Goal: Task Accomplishment & Management: Complete application form

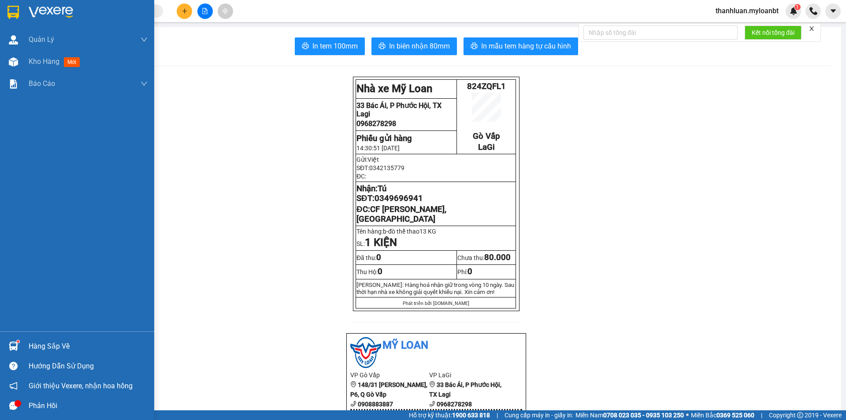
click at [21, 335] on div "Hàng sắp về Hướng dẫn sử dụng Giới thiệu Vexere, nhận hoa hồng Phản hồi" at bounding box center [77, 373] width 154 height 84
click at [21, 343] on div at bounding box center [13, 345] width 15 height 15
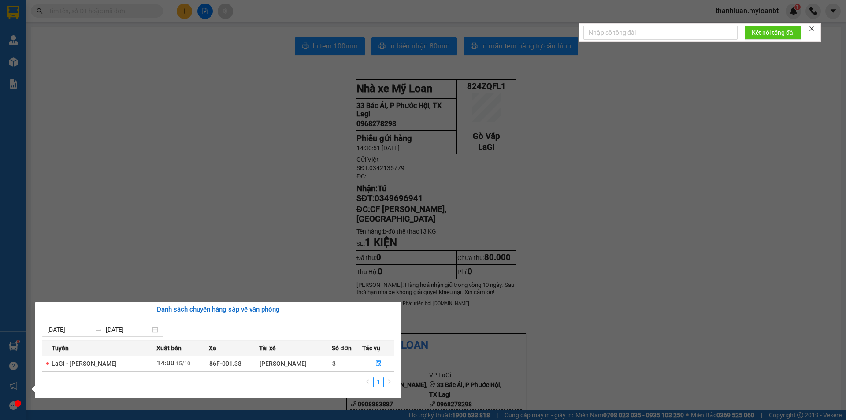
drag, startPoint x: 274, startPoint y: 255, endPoint x: 132, endPoint y: 173, distance: 163.6
click at [271, 250] on section "Kết quả tìm kiếm ( 0 ) Bộ lọc No Data thanhluan.myloanbt 1 Quản [PERSON_NAME] l…" at bounding box center [423, 210] width 846 height 420
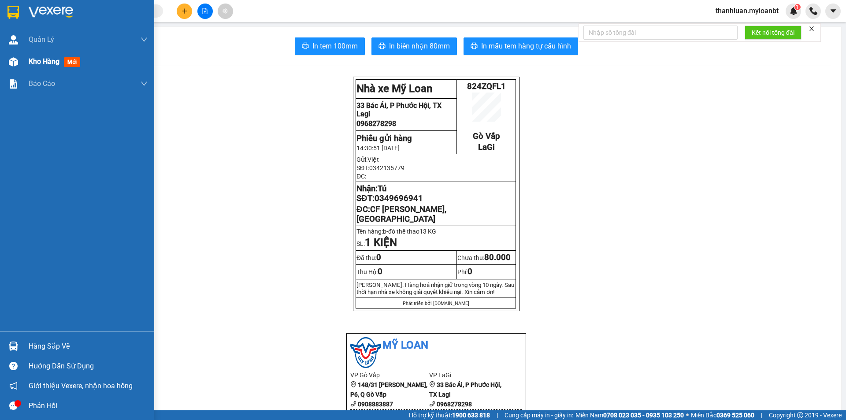
click at [20, 60] on div at bounding box center [13, 61] width 15 height 15
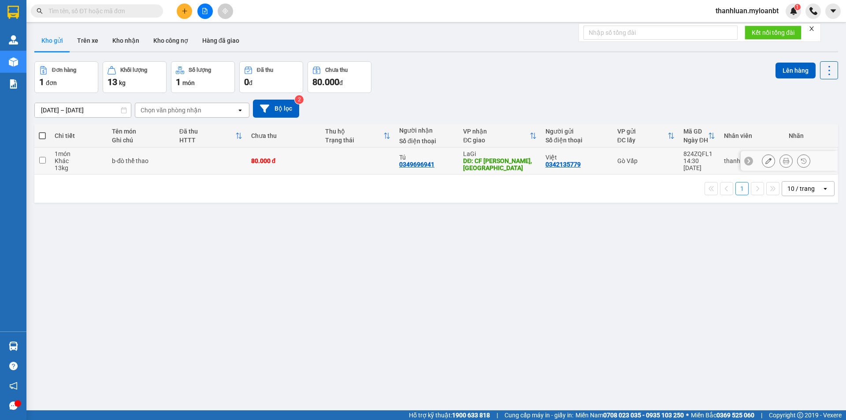
click at [302, 155] on td "80.000 đ" at bounding box center [284, 161] width 74 height 27
checkbox input "true"
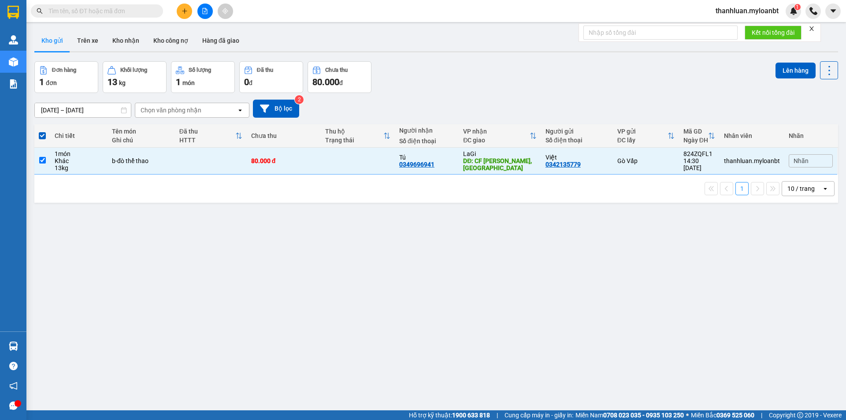
click at [787, 61] on div "ver 1.8.147 Kho gửi Trên xe Kho nhận Kho công nợ Hàng đã giao Đơn hàng 1 đơn Kh…" at bounding box center [436, 236] width 811 height 420
click at [780, 71] on button "Lên hàng" at bounding box center [795, 71] width 40 height 16
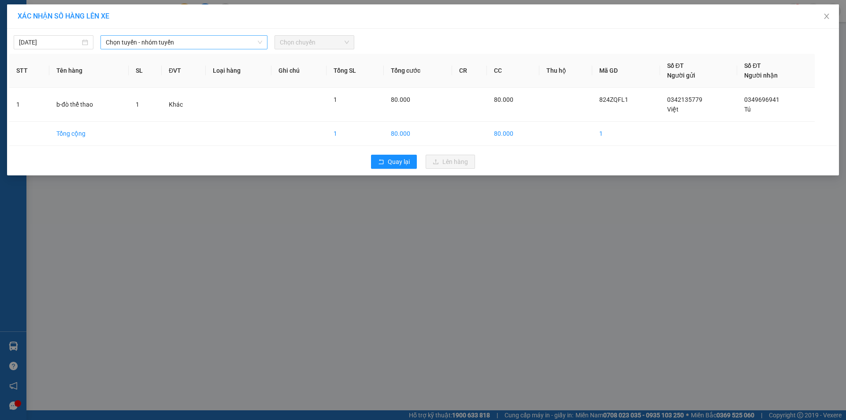
click at [208, 41] on span "Chọn tuyến - nhóm tuyến" at bounding box center [184, 42] width 156 height 13
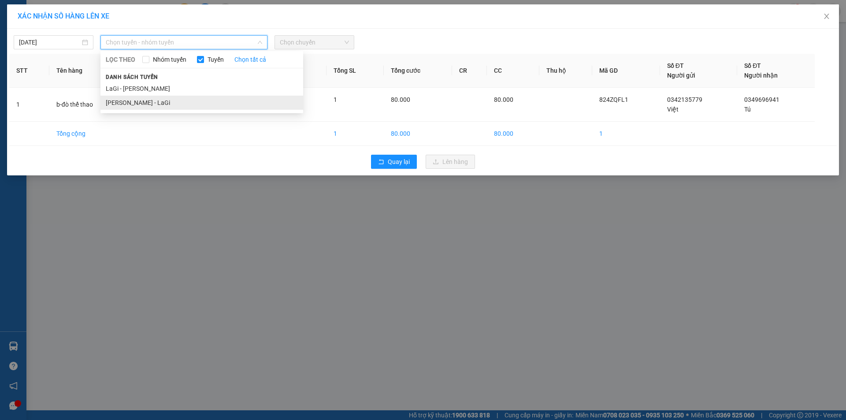
click at [209, 103] on li "[PERSON_NAME] - LaGi" at bounding box center [201, 103] width 203 height 14
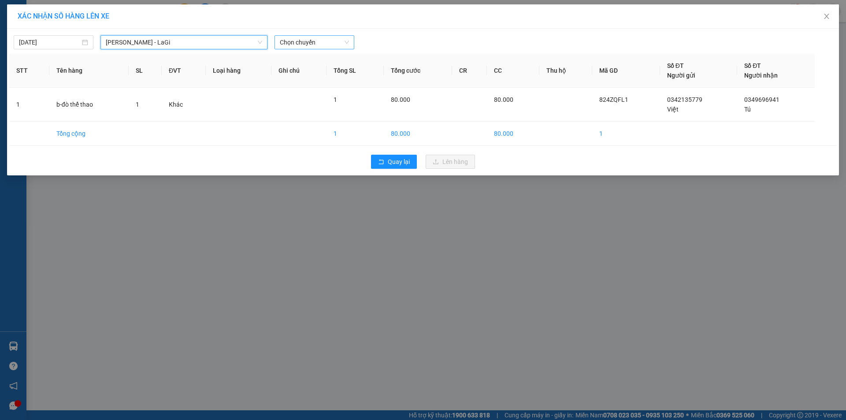
click at [315, 40] on span "Chọn chuyến" at bounding box center [314, 42] width 69 height 13
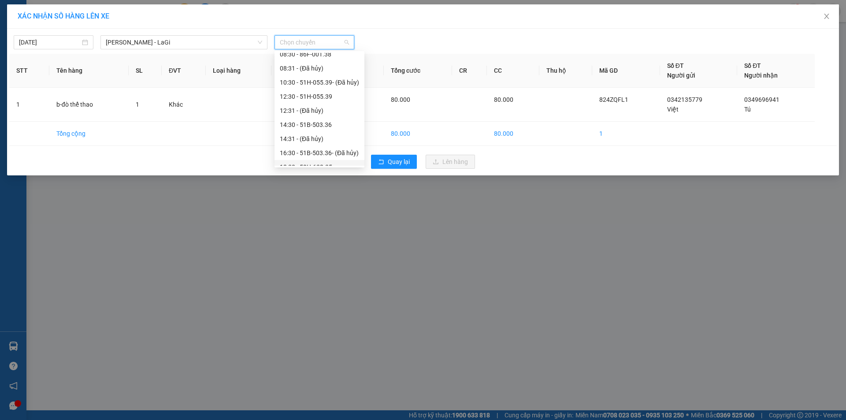
scroll to position [70, 0]
click at [326, 131] on div "18:30 - 50H-638.35" at bounding box center [319, 131] width 79 height 10
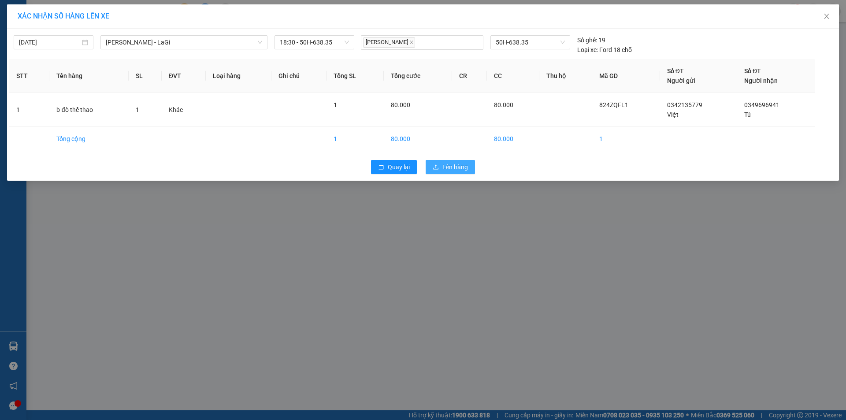
click at [449, 165] on span "Lên hàng" at bounding box center [455, 167] width 26 height 10
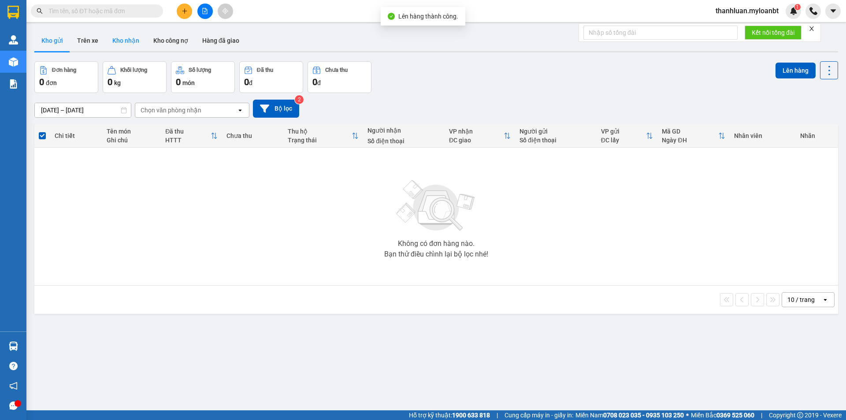
click at [134, 34] on button "Kho nhận" at bounding box center [125, 40] width 41 height 21
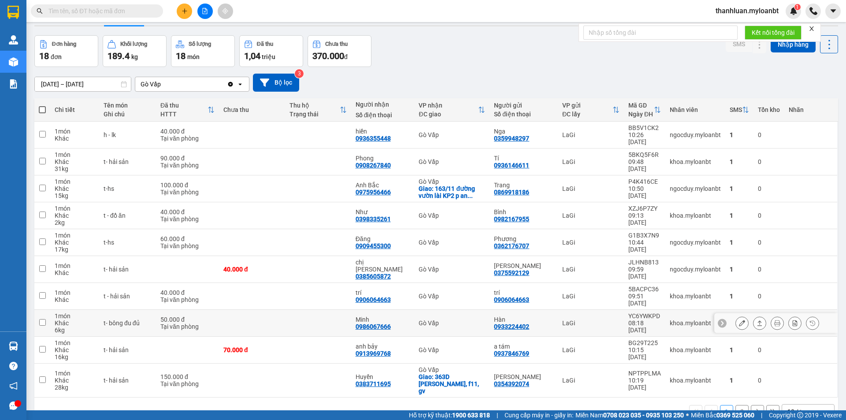
scroll to position [41, 0]
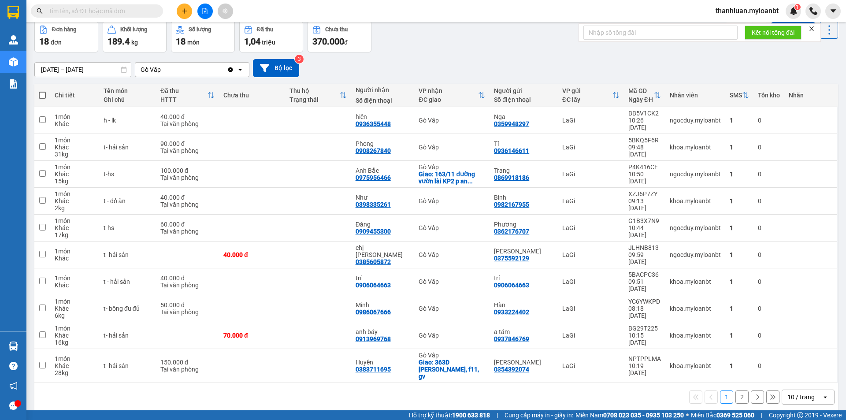
click at [786, 389] on div "10 / trang open" at bounding box center [807, 396] width 53 height 15
click at [794, 343] on div "100 / trang" at bounding box center [801, 349] width 53 height 16
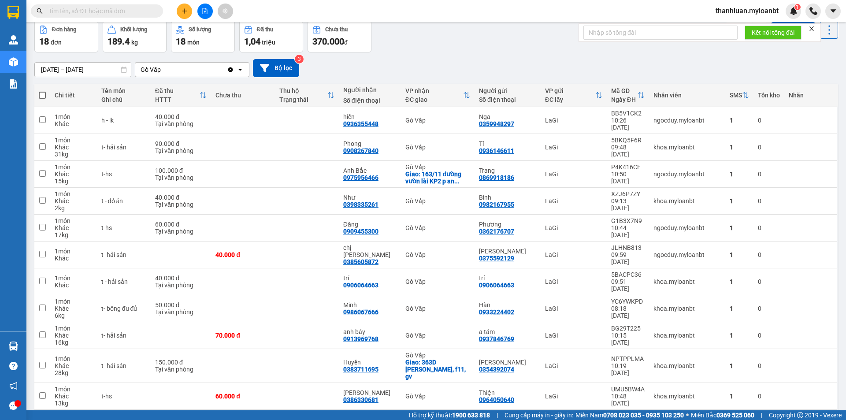
click at [115, 11] on input "text" at bounding box center [100, 11] width 104 height 10
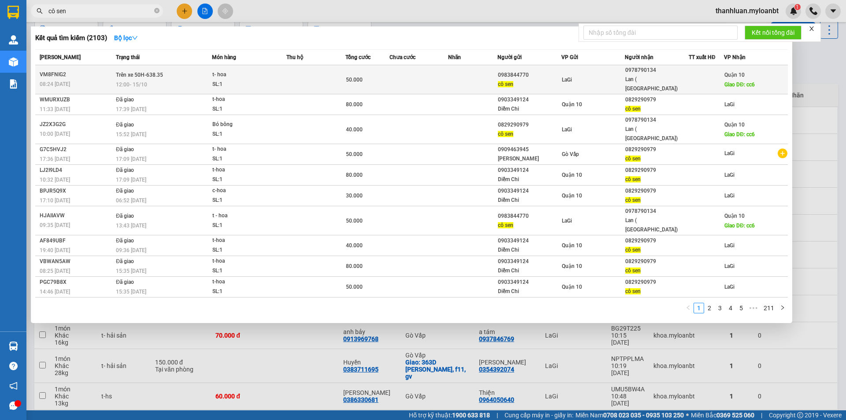
type input "cô sen"
click at [263, 70] on div "t- hoa" at bounding box center [245, 75] width 66 height 10
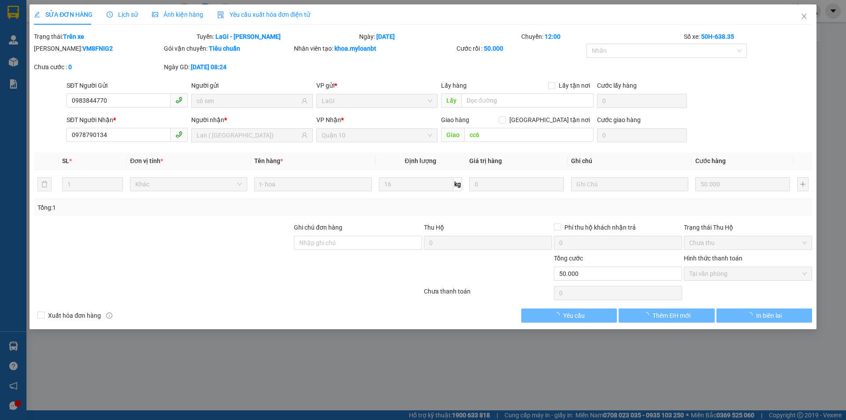
type input "0983844770"
type input "cô sen"
type input "0978790134"
type input "Lan ( [GEOGRAPHIC_DATA])"
type input "cc6"
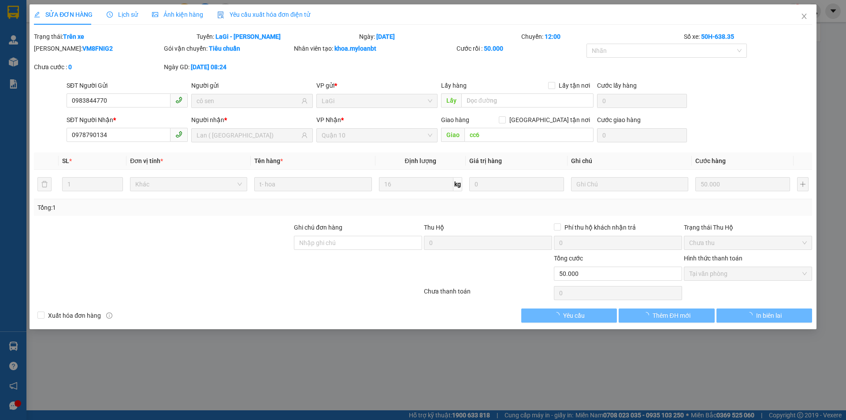
type input "0"
type input "50.000"
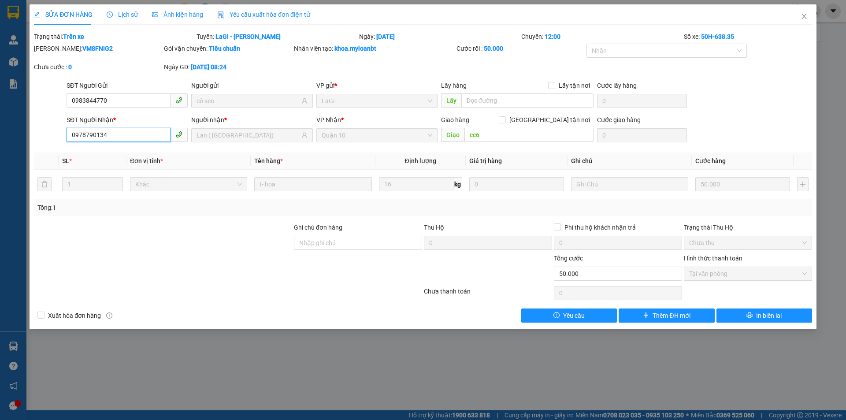
drag, startPoint x: 139, startPoint y: 138, endPoint x: 125, endPoint y: 137, distance: 14.2
click at [102, 138] on input "0978790134" at bounding box center [119, 135] width 104 height 14
click at [125, 137] on input "0978790134" at bounding box center [119, 135] width 104 height 14
click at [801, 12] on span "Close" at bounding box center [804, 16] width 25 height 25
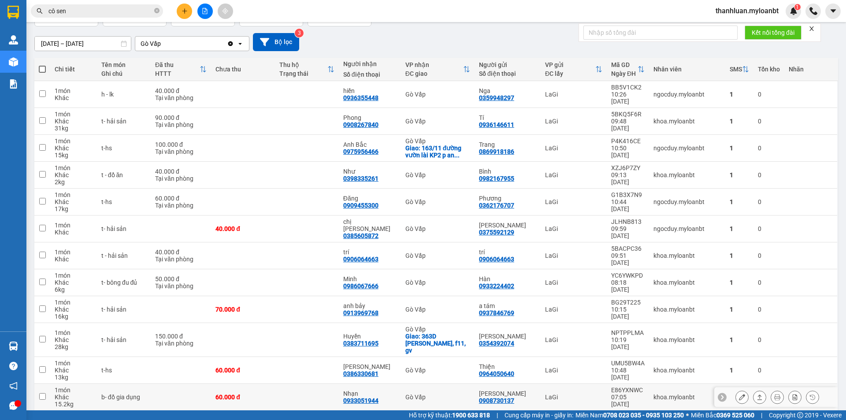
scroll to position [88, 0]
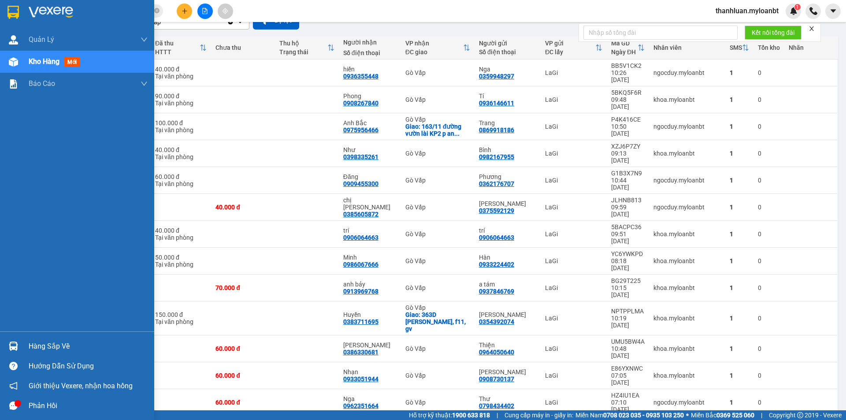
click at [33, 338] on div "Hàng sắp về" at bounding box center [77, 346] width 154 height 20
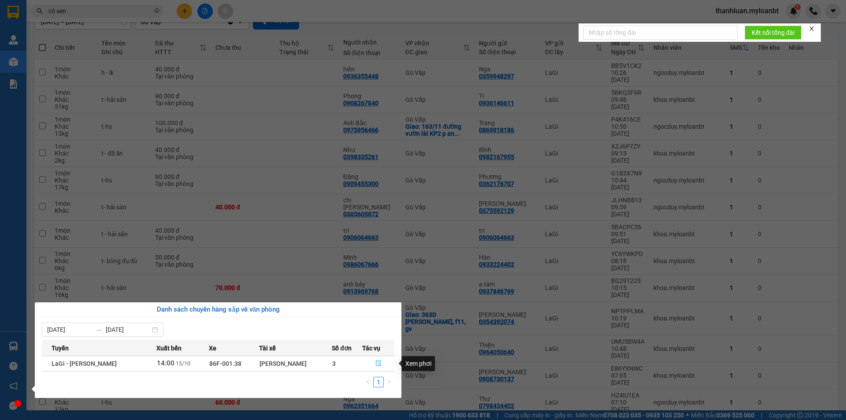
click at [369, 363] on button "button" at bounding box center [378, 363] width 31 height 14
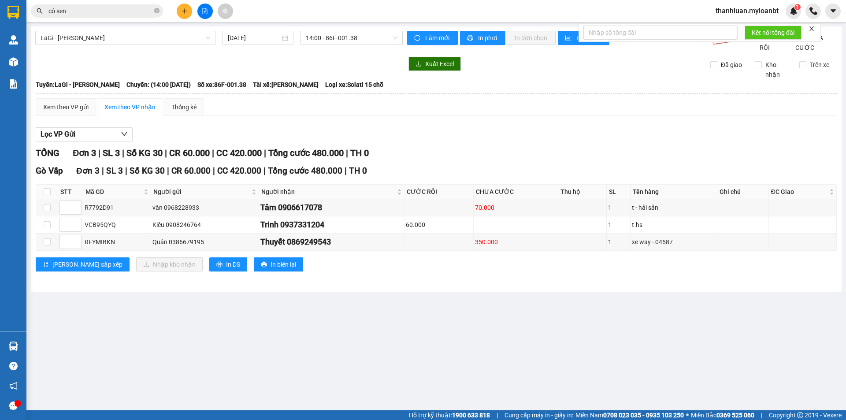
drag, startPoint x: 550, startPoint y: 320, endPoint x: 546, endPoint y: 330, distance: 10.9
click at [548, 323] on main "LaGi - [GEOGRAPHIC_DATA] [DATE] 14:00 - 86F-001.38 Làm mới In phơi In đơn chọn …" at bounding box center [423, 205] width 846 height 410
click at [189, 13] on button at bounding box center [184, 11] width 15 height 15
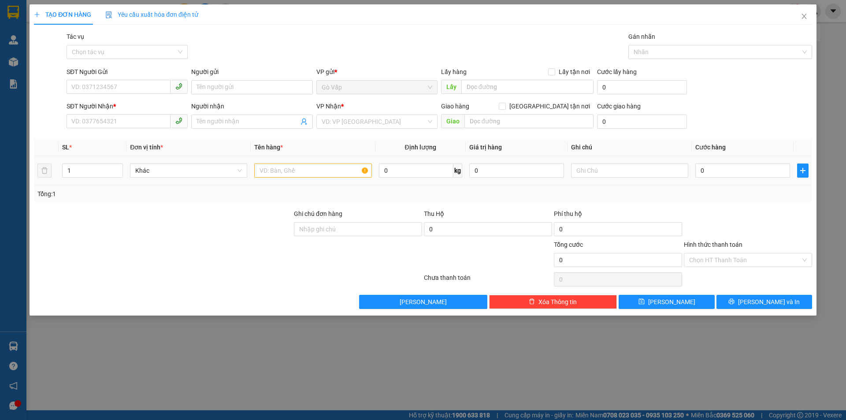
click at [407, 162] on span "0 kg" at bounding box center [420, 170] width 83 height 16
click at [413, 167] on input "0" at bounding box center [416, 170] width 74 height 14
type input "8"
click at [138, 81] on input "SĐT Người Gửi" at bounding box center [119, 87] width 104 height 14
type input "0937051131"
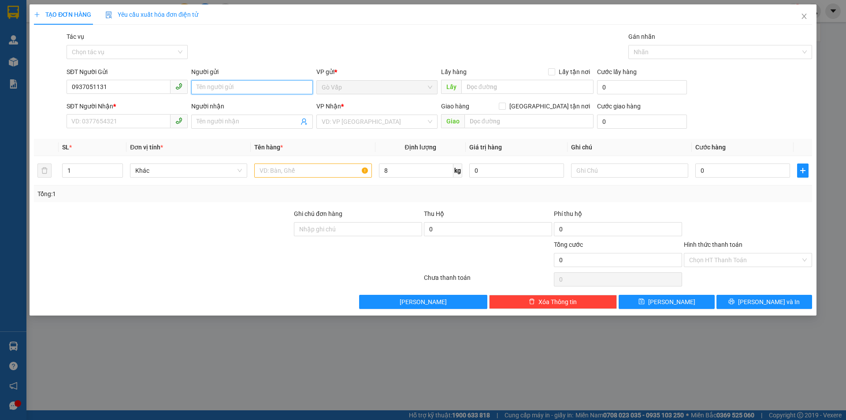
click at [262, 81] on input "Người gửi" at bounding box center [251, 87] width 121 height 14
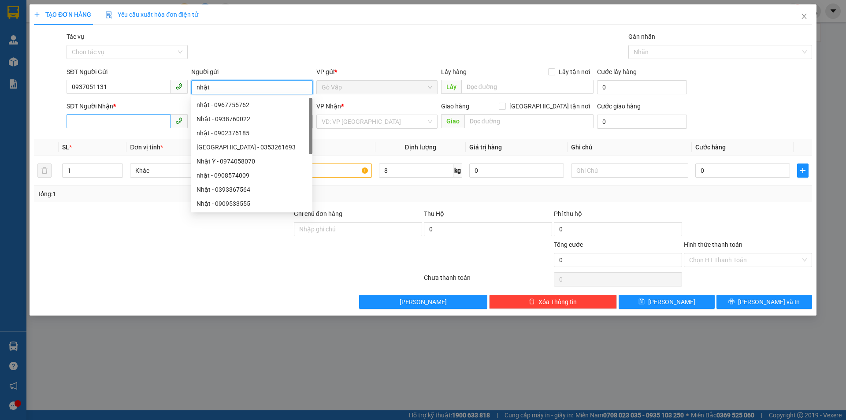
type input "nhật"
click at [102, 125] on input "SĐT Người Nhận *" at bounding box center [119, 121] width 104 height 14
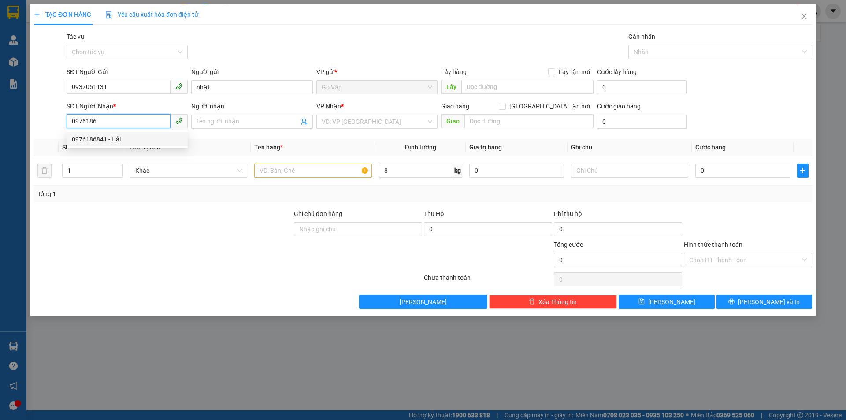
click at [114, 138] on div "0976186841 - Hải" at bounding box center [127, 139] width 111 height 10
type input "0976186841"
type input "Hải"
type input "0976186841"
click at [311, 176] on input "text" at bounding box center [312, 170] width 117 height 14
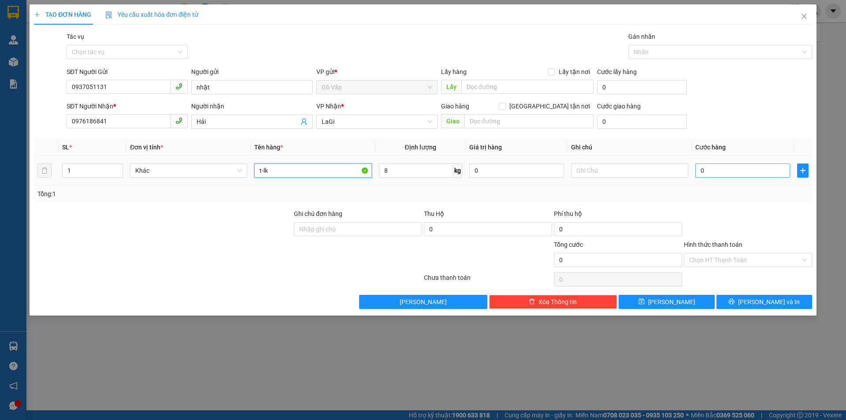
type input "t-lk"
click at [723, 174] on input "0" at bounding box center [742, 170] width 95 height 14
type input "50"
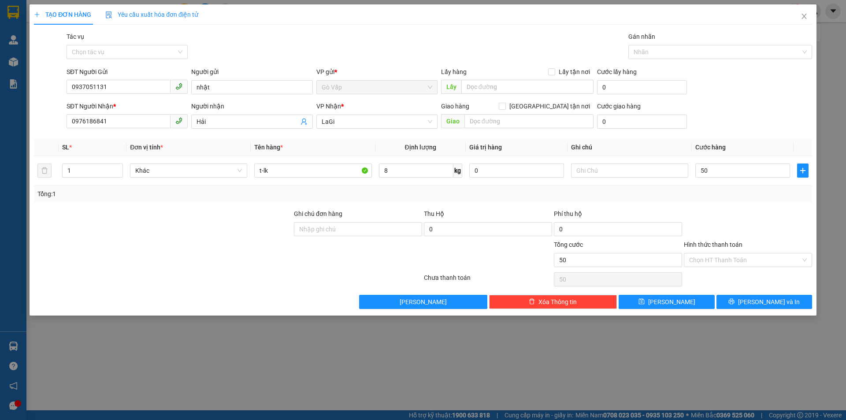
type input "50.000"
click at [741, 209] on div at bounding box center [748, 224] width 130 height 31
click at [758, 299] on span "[PERSON_NAME] và In" at bounding box center [769, 302] width 62 height 10
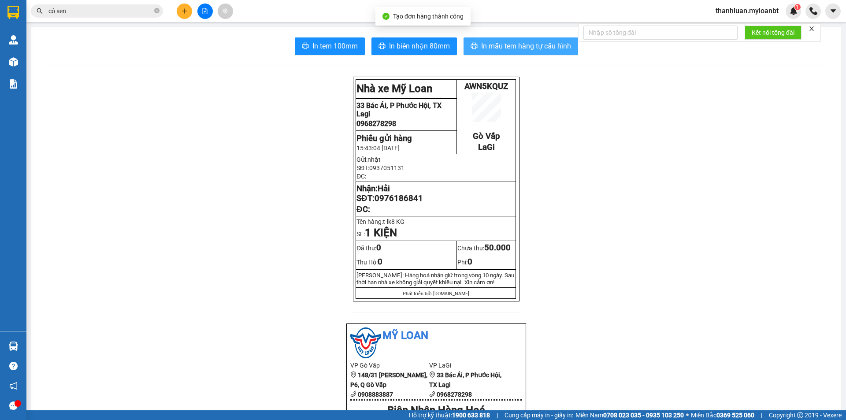
click at [488, 47] on span "In mẫu tem hàng tự cấu hình" at bounding box center [526, 46] width 90 height 11
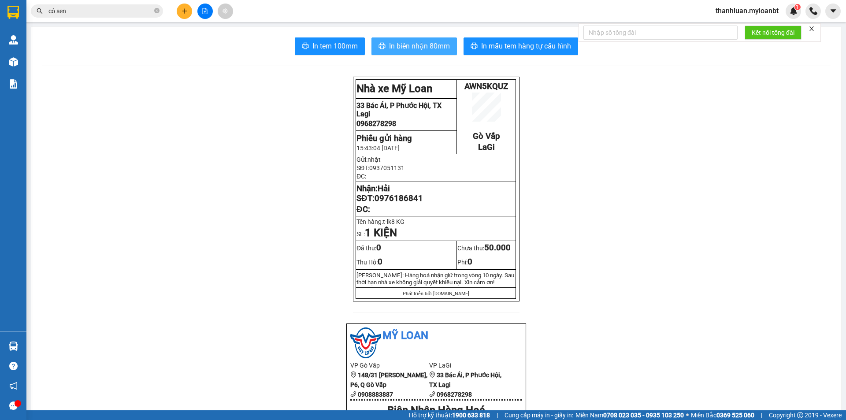
click at [405, 47] on span "In biên nhận 80mm" at bounding box center [419, 46] width 61 height 11
click at [103, 16] on span "cô sen" at bounding box center [97, 10] width 132 height 13
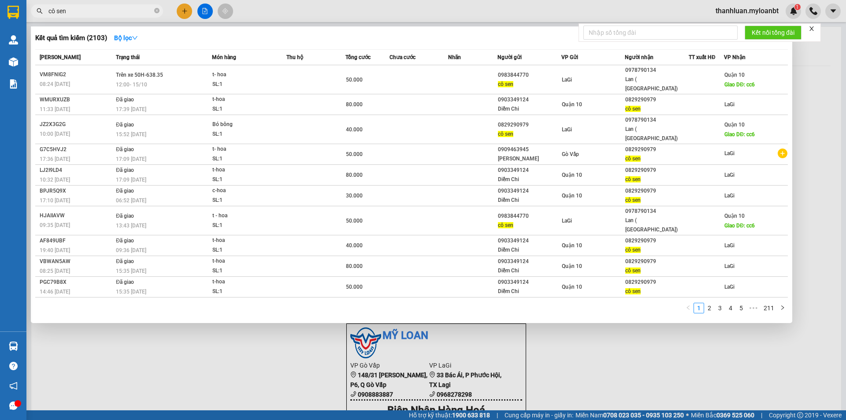
click at [105, 11] on input "cô sen" at bounding box center [100, 11] width 104 height 10
click at [106, 10] on input "cô sen" at bounding box center [100, 11] width 104 height 10
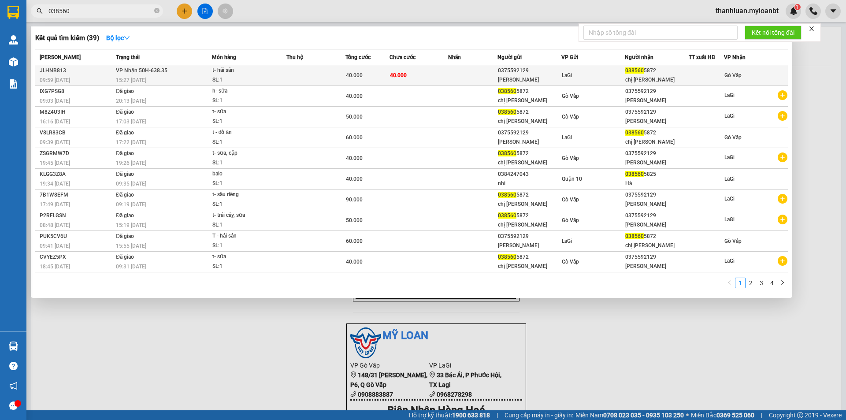
type input "038560"
click at [396, 68] on td "40.000" at bounding box center [418, 75] width 59 height 21
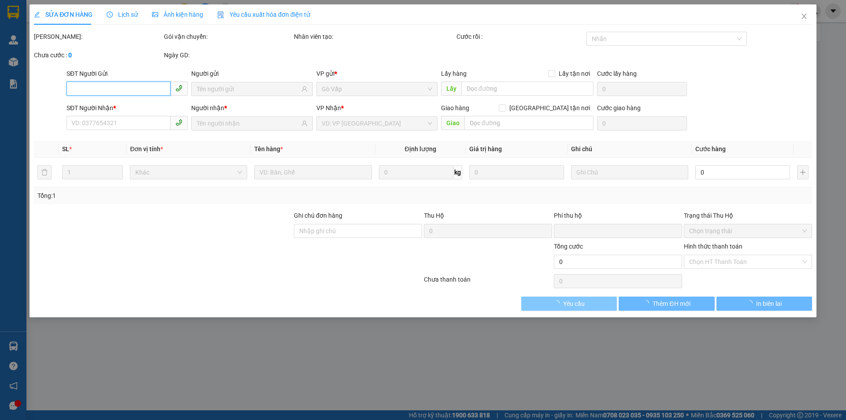
type input "0375592129"
type input "[PERSON_NAME]"
type input "0385605872"
type input "chị [PERSON_NAME]"
type input "0"
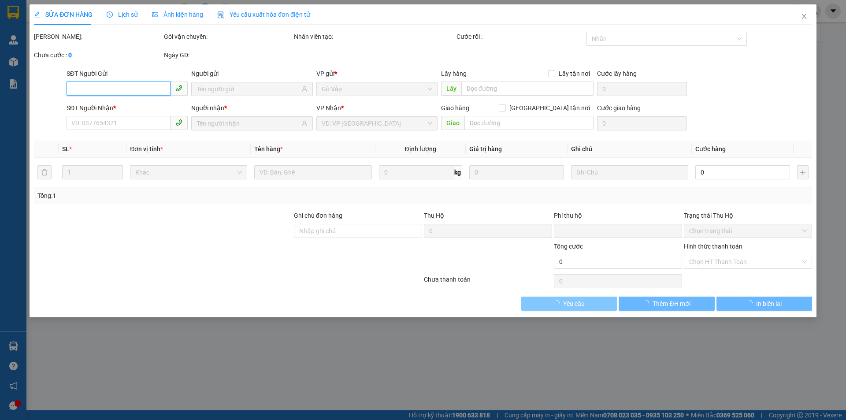
type input "40.000"
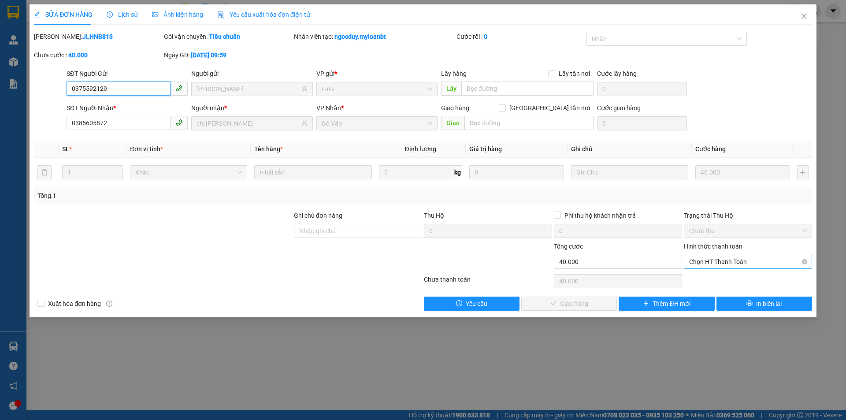
click at [714, 265] on span "Chọn HT Thanh Toán" at bounding box center [748, 261] width 118 height 13
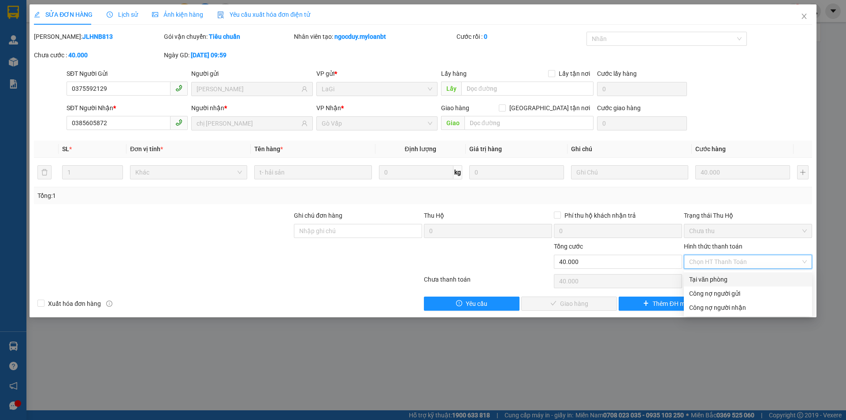
click at [711, 277] on div "Tại văn phòng" at bounding box center [748, 279] width 118 height 10
type input "0"
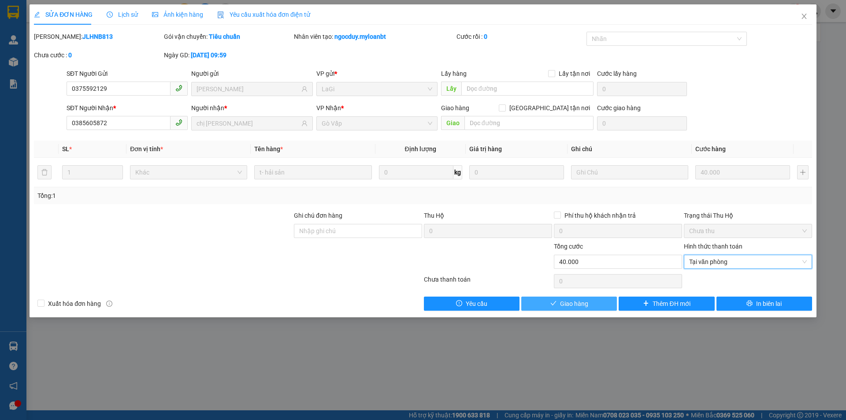
click at [597, 310] on button "Giao hàng" at bounding box center [569, 303] width 96 height 14
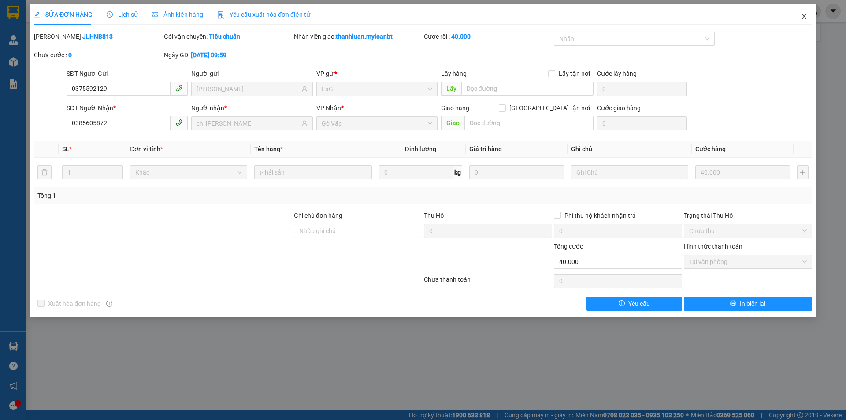
click at [803, 13] on span "Close" at bounding box center [804, 16] width 25 height 25
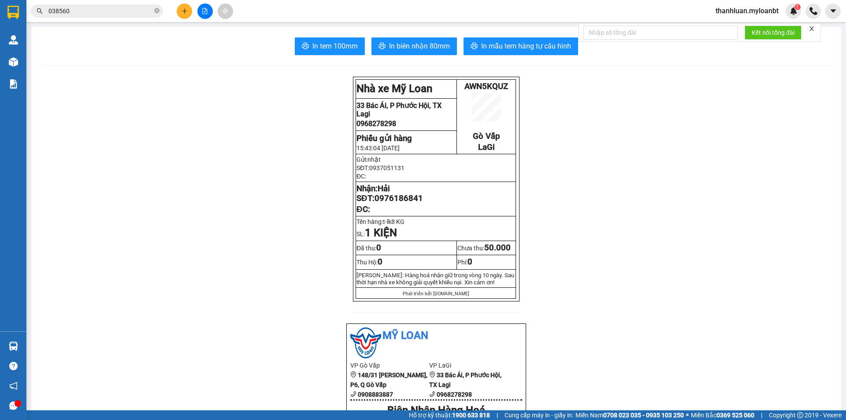
click at [87, 9] on input "038560" at bounding box center [100, 11] width 104 height 10
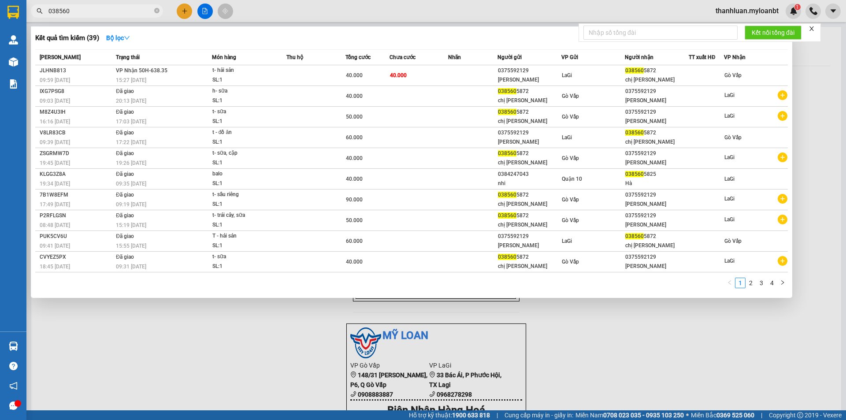
click at [87, 9] on input "038560" at bounding box center [100, 11] width 104 height 10
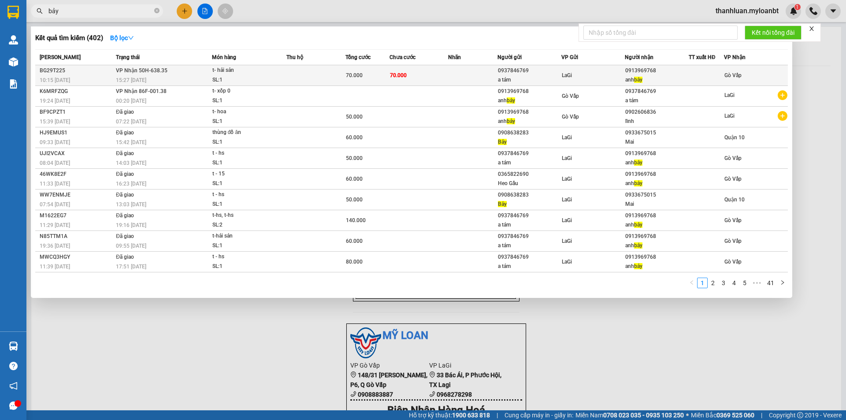
type input "bảy"
click at [160, 67] on span "VP Nhận 50H-638.35" at bounding box center [142, 70] width 52 height 7
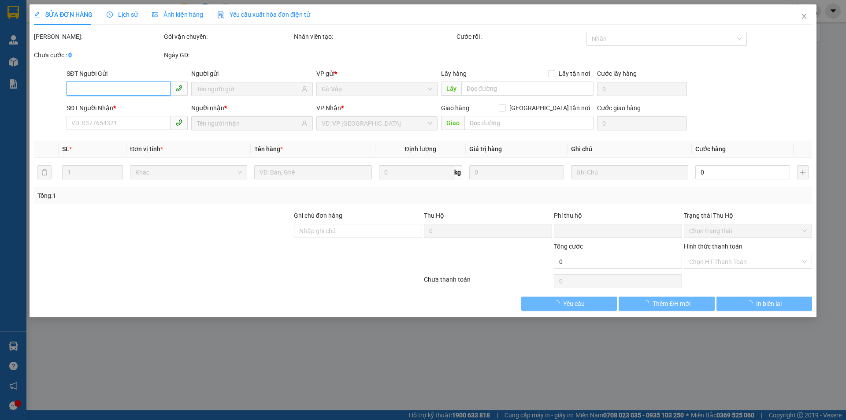
type input "0937846769"
type input "a tám"
type input "0913969768"
type input "anh bảy"
type input "0"
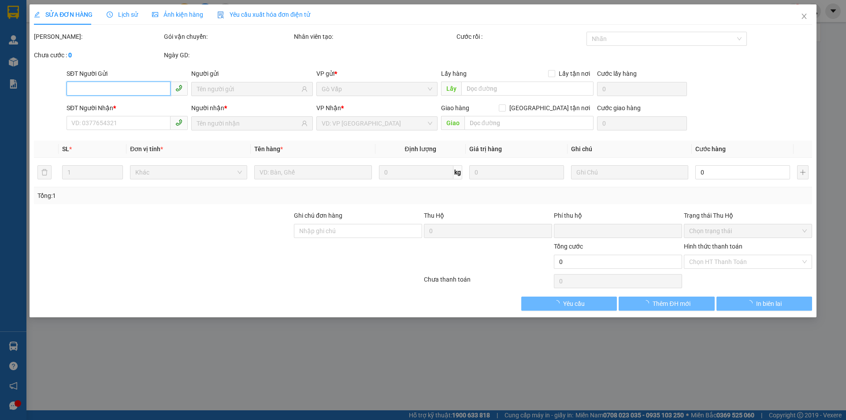
type input "70.000"
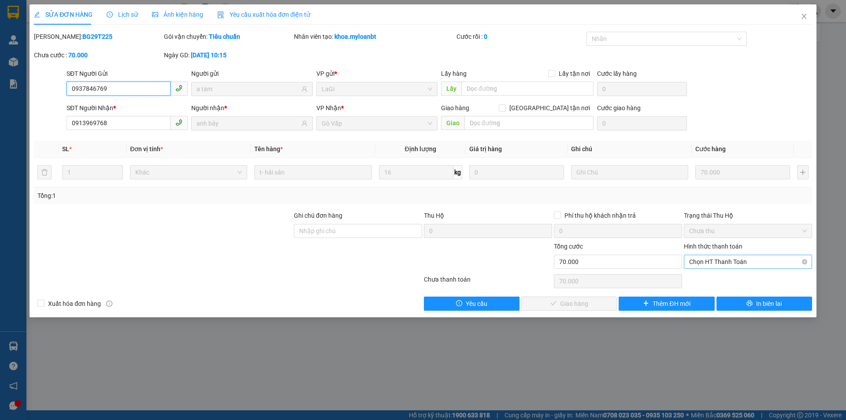
click at [688, 257] on div "Chọn HT Thanh Toán" at bounding box center [748, 262] width 128 height 14
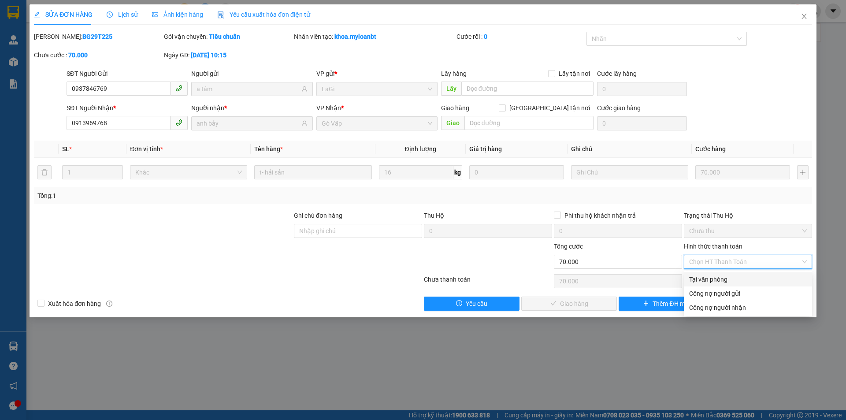
click at [700, 282] on div "Tại văn phòng" at bounding box center [748, 279] width 118 height 10
type input "0"
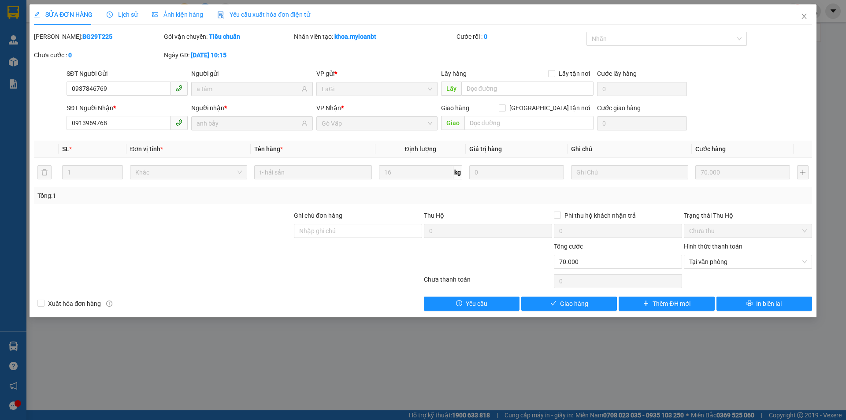
click at [572, 311] on div "SỬA ĐƠN HÀNG Lịch sử Ảnh kiện hàng Yêu cầu xuất hóa đơn điện tử Total Paid Fee …" at bounding box center [423, 160] width 787 height 313
click at [575, 308] on button "Giao hàng" at bounding box center [569, 303] width 96 height 14
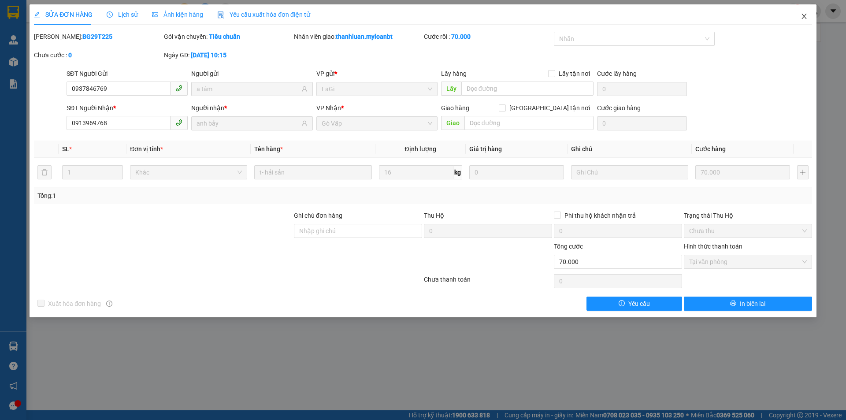
click at [802, 21] on span "Close" at bounding box center [804, 16] width 25 height 25
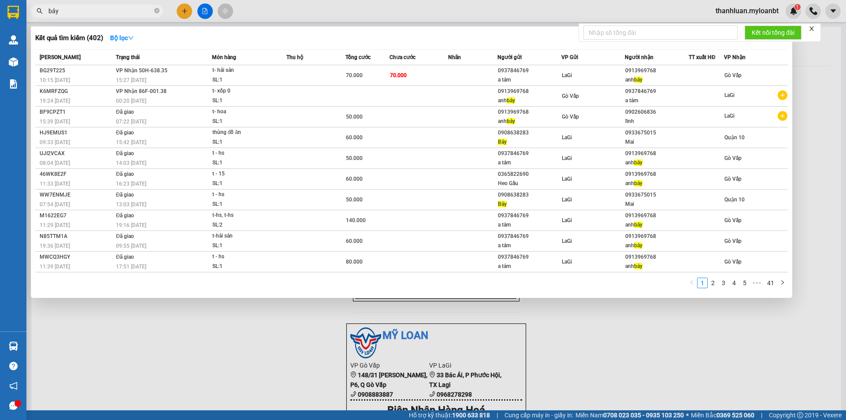
click at [100, 7] on input "bảy" at bounding box center [100, 11] width 104 height 10
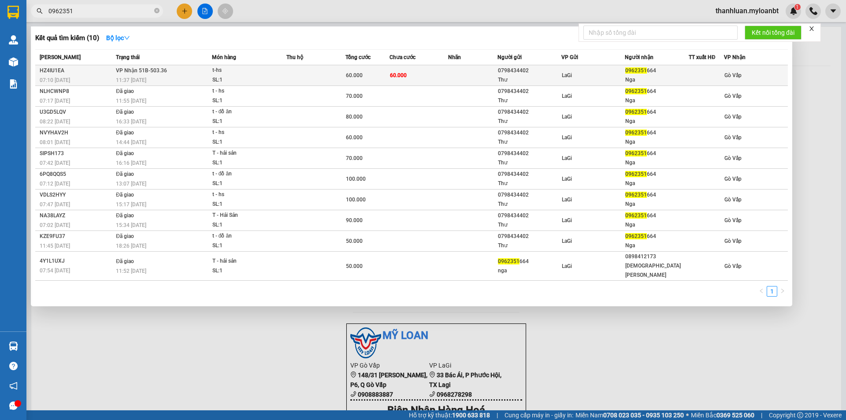
type input "0962351"
click at [392, 78] on span "60.000" at bounding box center [398, 75] width 17 height 6
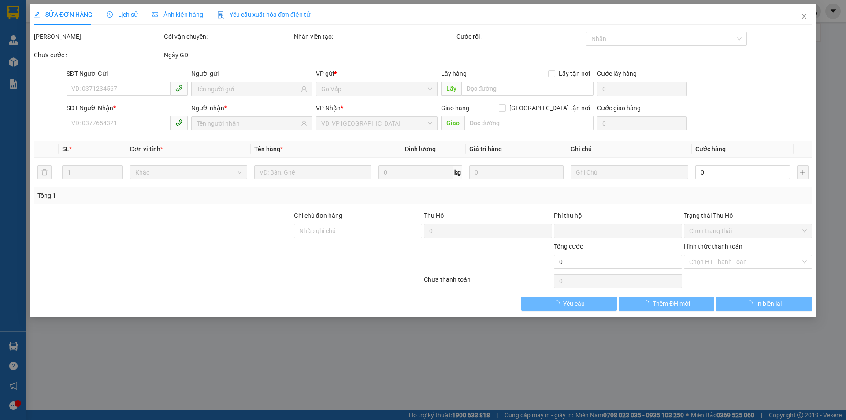
type input "0798434402"
type input "Thư"
type input "0962351664"
type input "Nga"
type input "0"
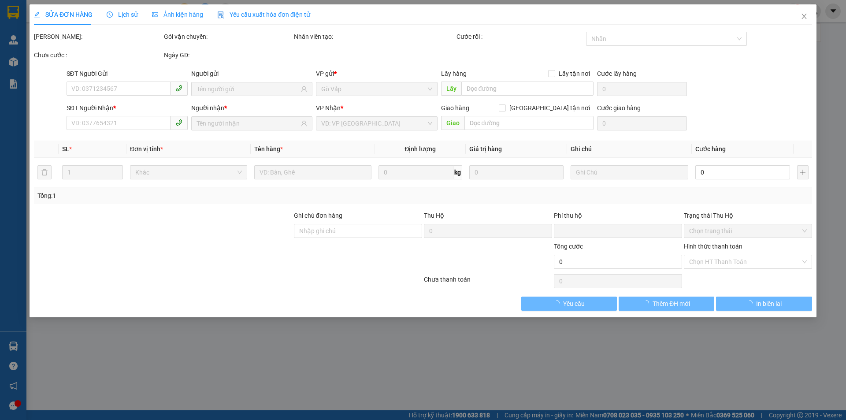
type input "60.000"
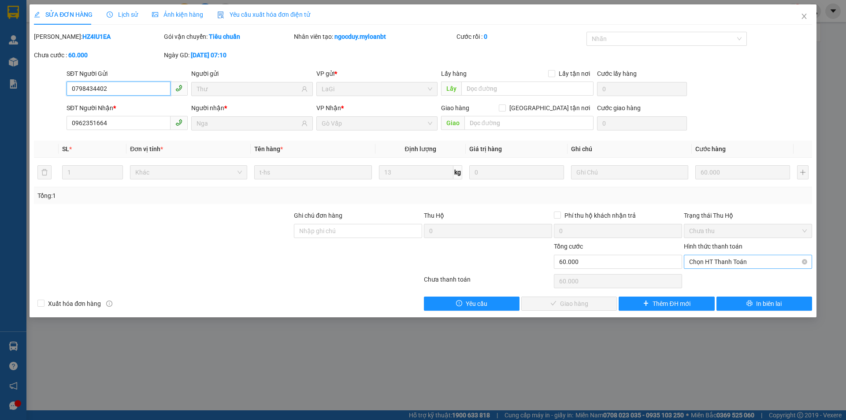
click at [732, 263] on span "Chọn HT Thanh Toán" at bounding box center [748, 261] width 118 height 13
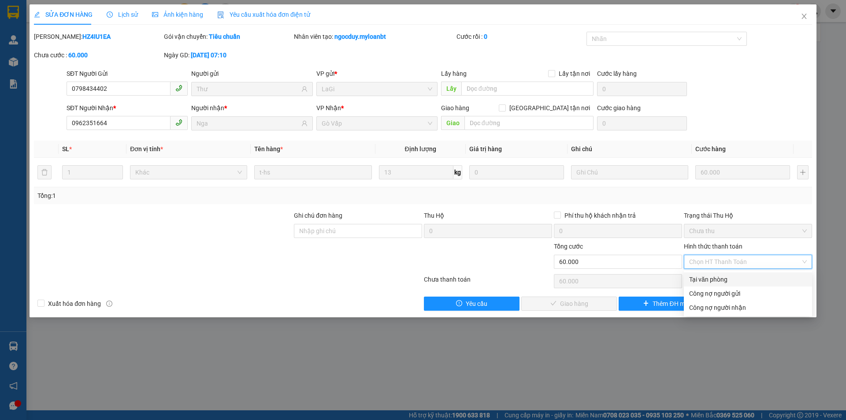
click at [736, 279] on div "Tại văn phòng" at bounding box center [748, 279] width 118 height 10
type input "0"
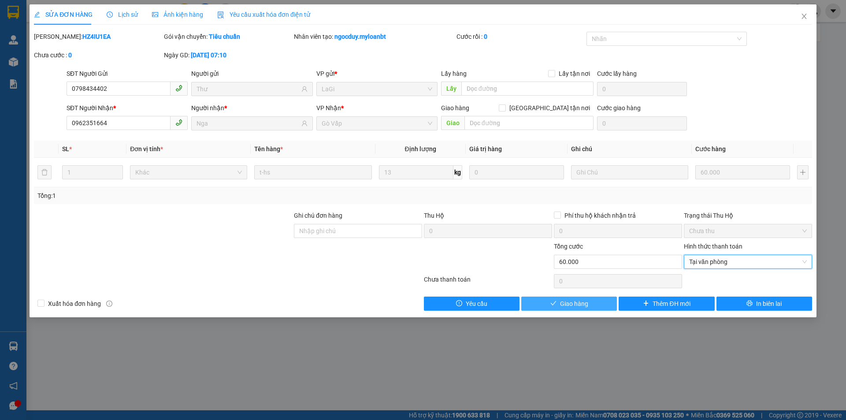
click at [567, 309] on button "Giao hàng" at bounding box center [569, 303] width 96 height 14
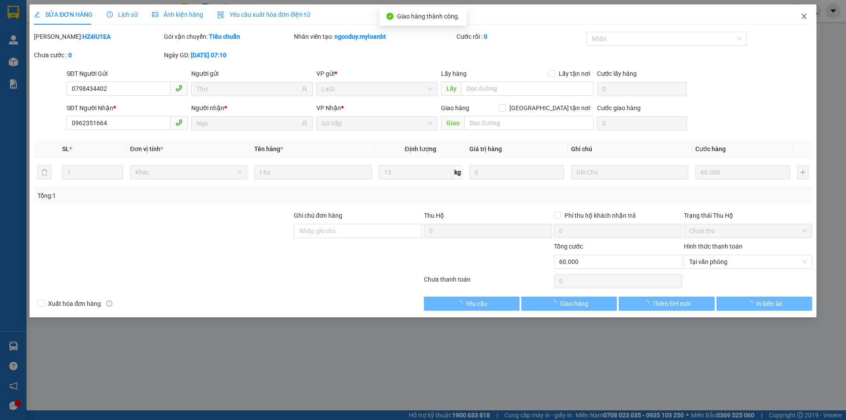
click at [803, 13] on span "Close" at bounding box center [804, 16] width 25 height 25
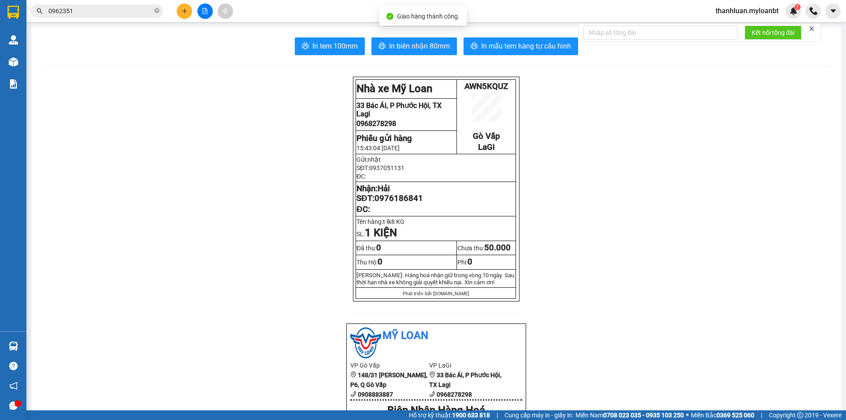
click at [129, 14] on input "0962351" at bounding box center [100, 11] width 104 height 10
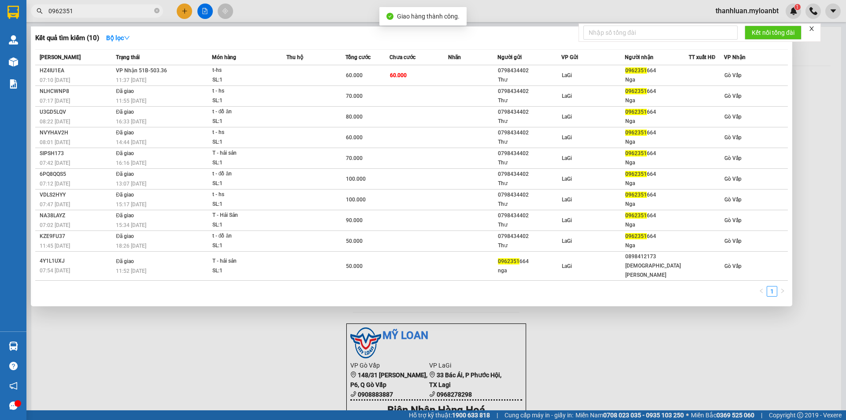
click at [129, 14] on input "0962351" at bounding box center [100, 11] width 104 height 10
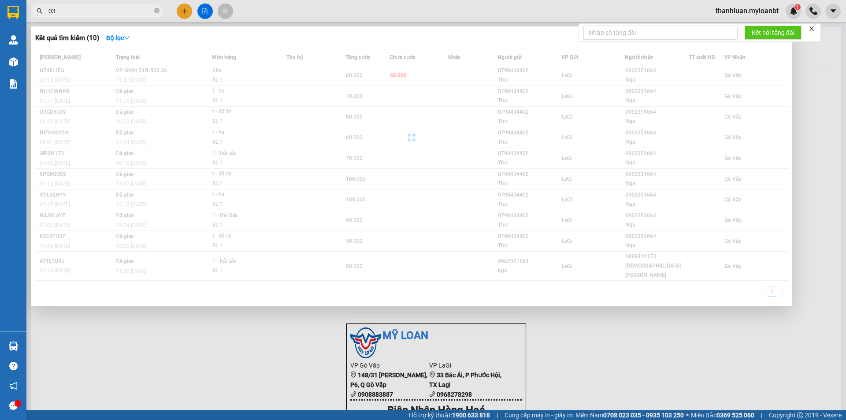
type input "0"
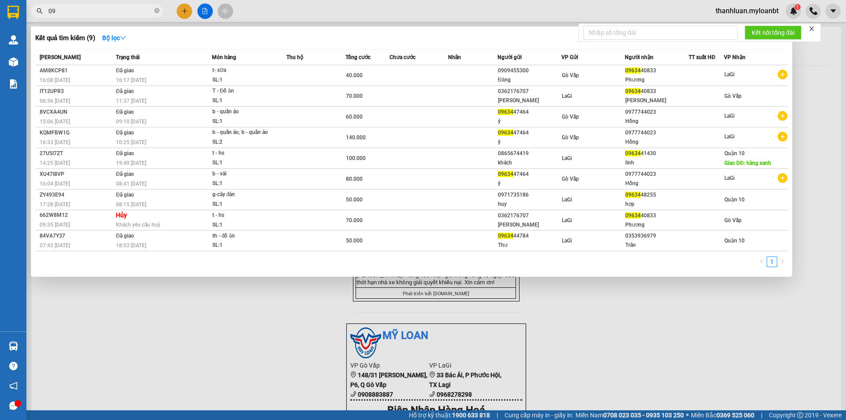
type input "0"
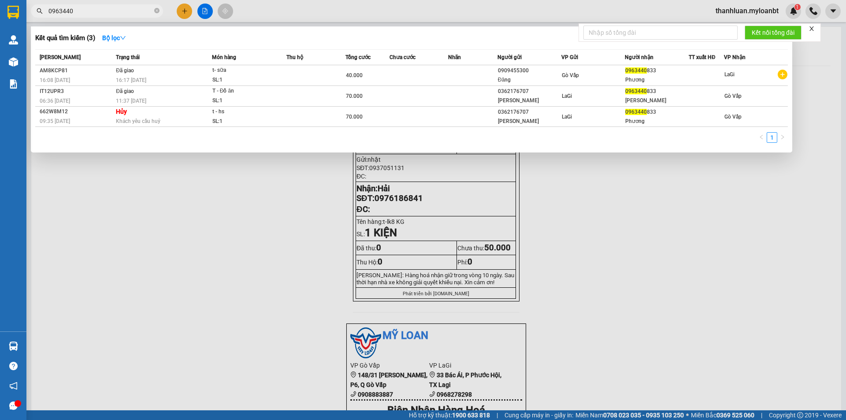
click at [607, 255] on div at bounding box center [423, 210] width 846 height 420
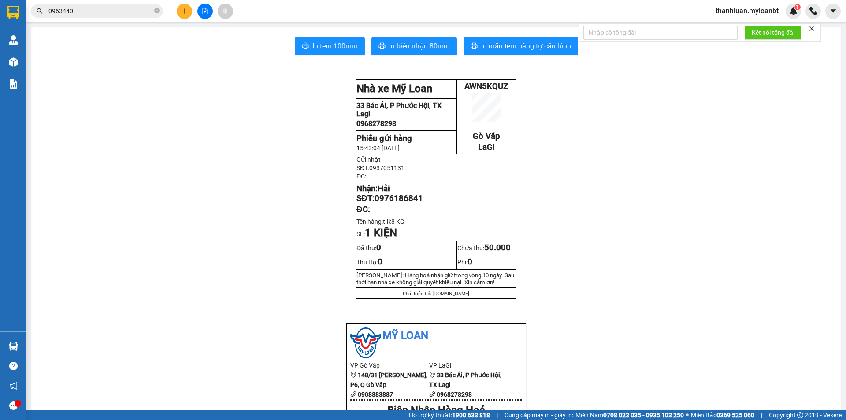
click at [108, 15] on input "0963440" at bounding box center [100, 11] width 104 height 10
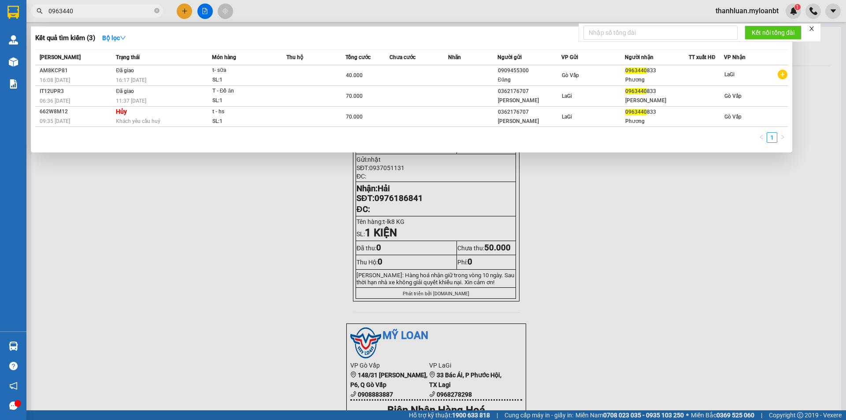
click at [601, 244] on div at bounding box center [423, 210] width 846 height 420
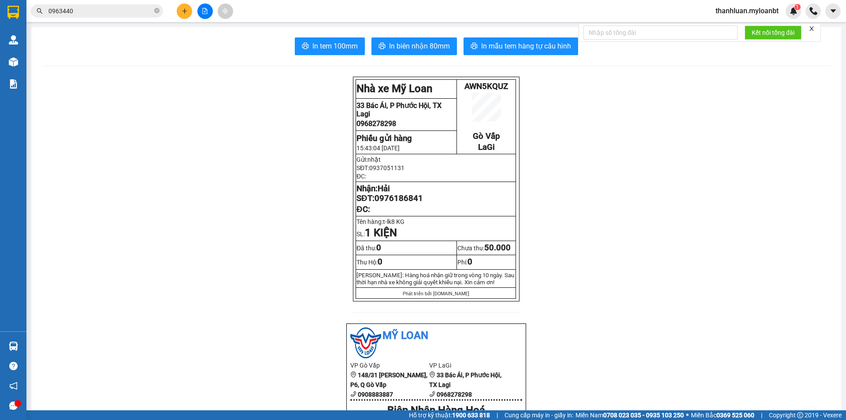
click at [104, 15] on input "0963440" at bounding box center [100, 11] width 104 height 10
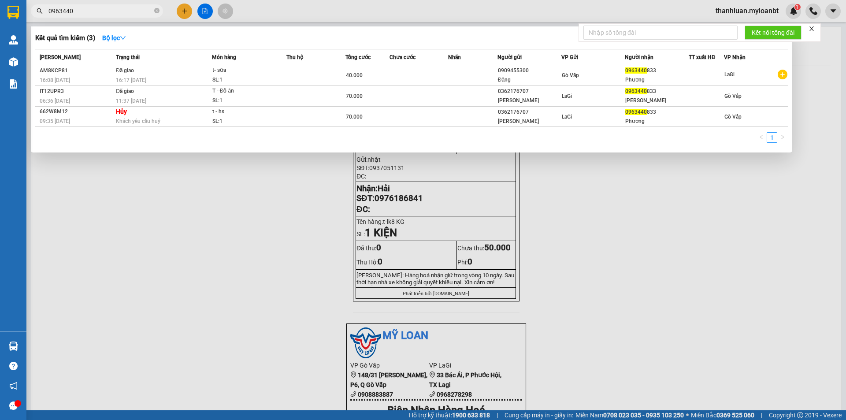
click at [104, 15] on input "0963440" at bounding box center [100, 11] width 104 height 10
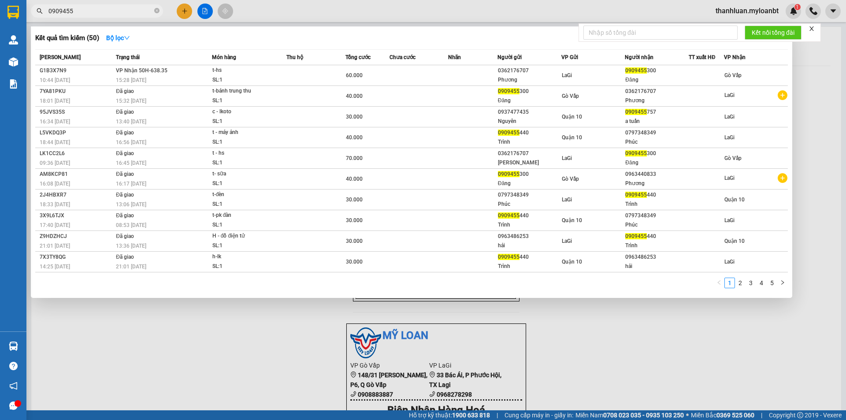
type input "0909455"
click at [493, 75] on td at bounding box center [472, 75] width 49 height 21
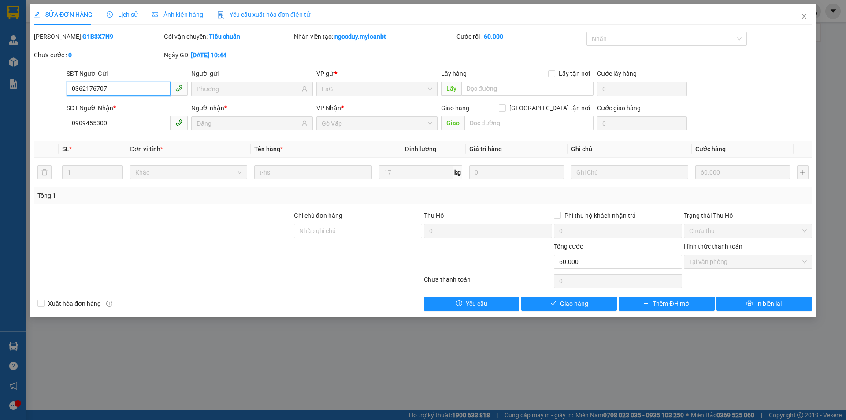
type input "0362176707"
type input "Phương"
type input "0909455300"
type input "Đăng"
type input "0"
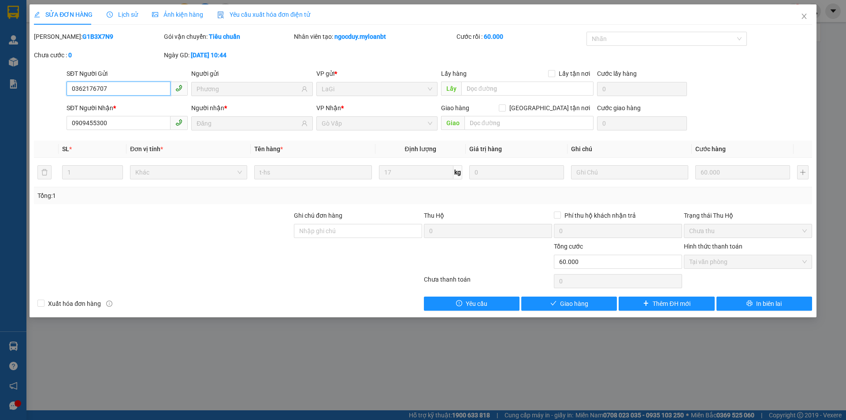
type input "60.000"
click at [594, 303] on button "Giao hàng" at bounding box center [569, 303] width 96 height 14
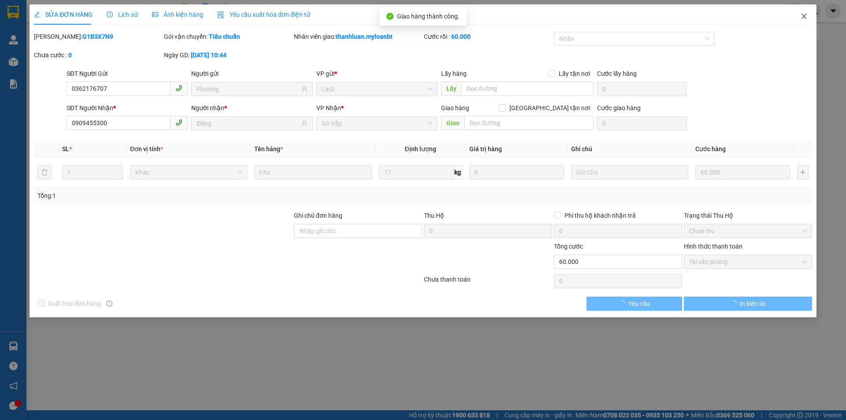
click at [801, 18] on icon "close" at bounding box center [803, 16] width 7 height 7
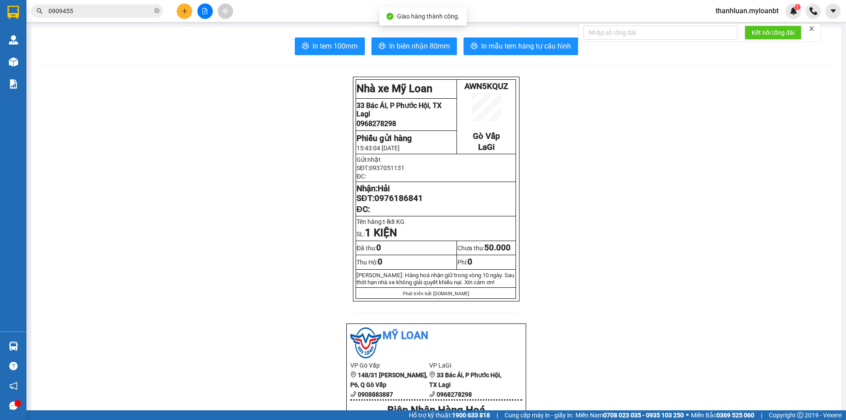
click at [184, 15] on button at bounding box center [184, 11] width 15 height 15
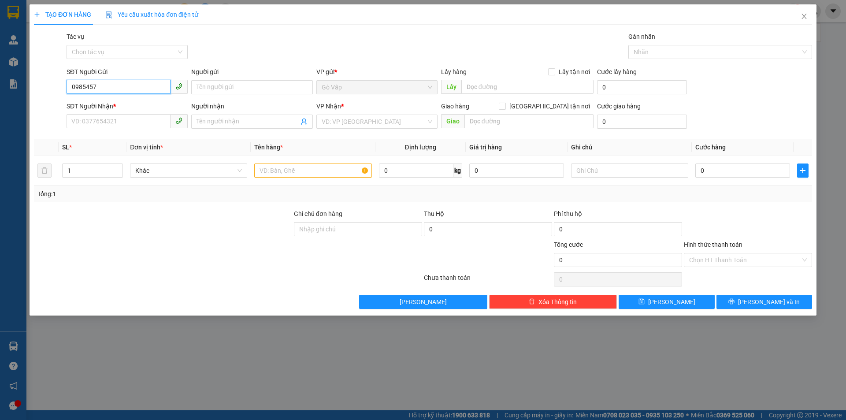
click at [136, 92] on input "0985457" at bounding box center [119, 87] width 104 height 14
type input "0985457415"
click at [231, 81] on input "Người gửi" at bounding box center [251, 87] width 121 height 14
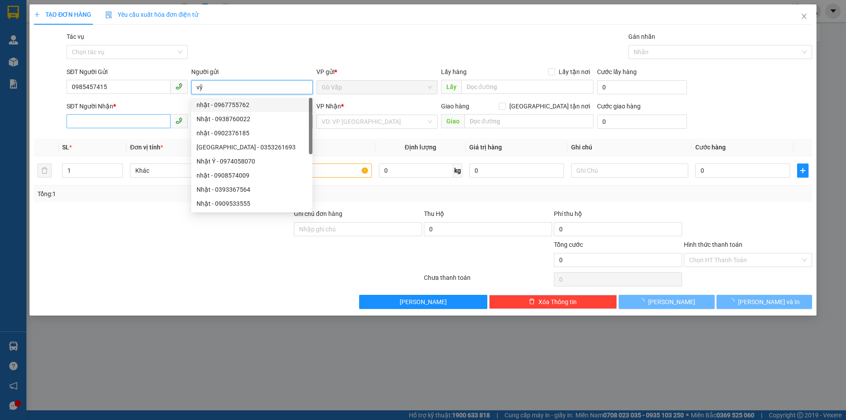
type input "vỹ"
click at [114, 124] on input "SĐT Người Nhận *" at bounding box center [119, 121] width 104 height 14
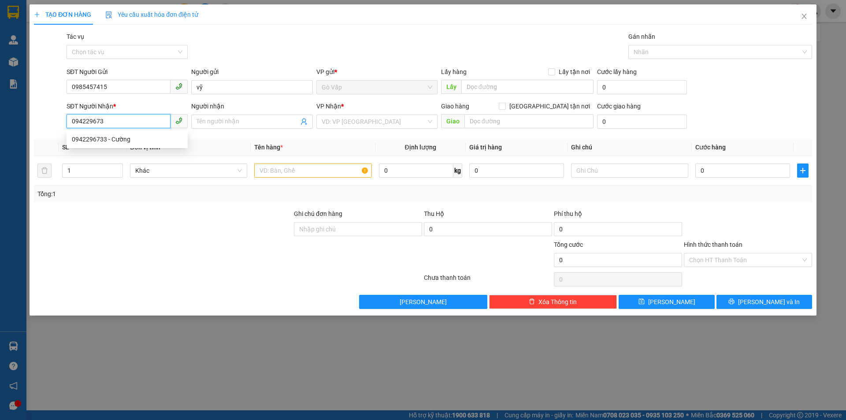
type input "0942296733"
click at [137, 133] on div "0942296733 - Cường" at bounding box center [127, 139] width 121 height 14
type input "Cường"
type input "0942296733"
click at [307, 172] on input "text" at bounding box center [312, 170] width 117 height 14
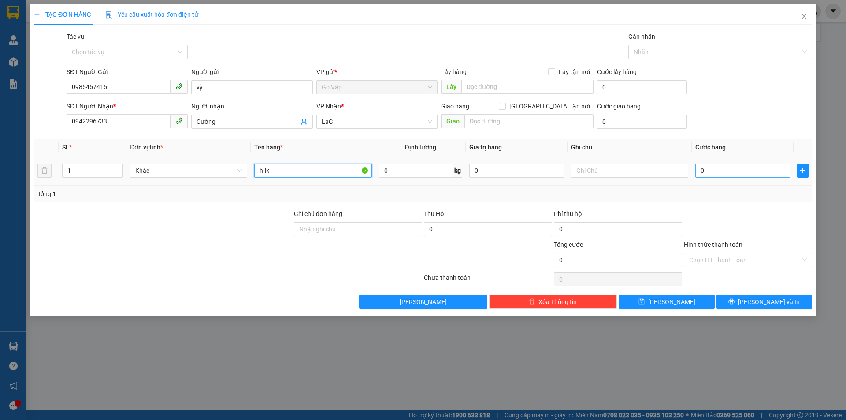
type input "h-lk"
click at [733, 172] on input "0" at bounding box center [742, 170] width 95 height 14
type input "4"
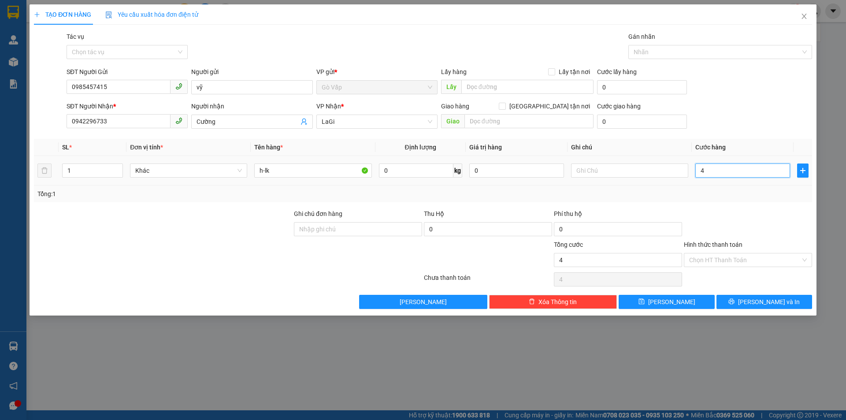
type input "40"
type input "40.000"
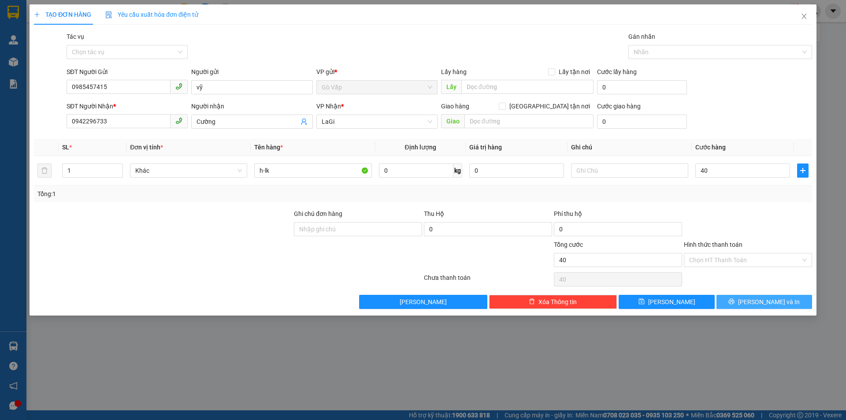
type input "40.000"
click at [759, 307] on button "[PERSON_NAME] và In" at bounding box center [764, 302] width 96 height 14
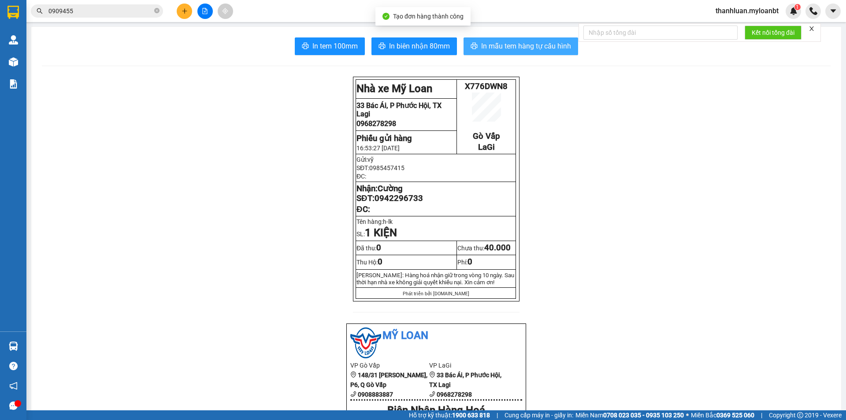
click at [496, 46] on span "In mẫu tem hàng tự cấu hình" at bounding box center [526, 46] width 90 height 11
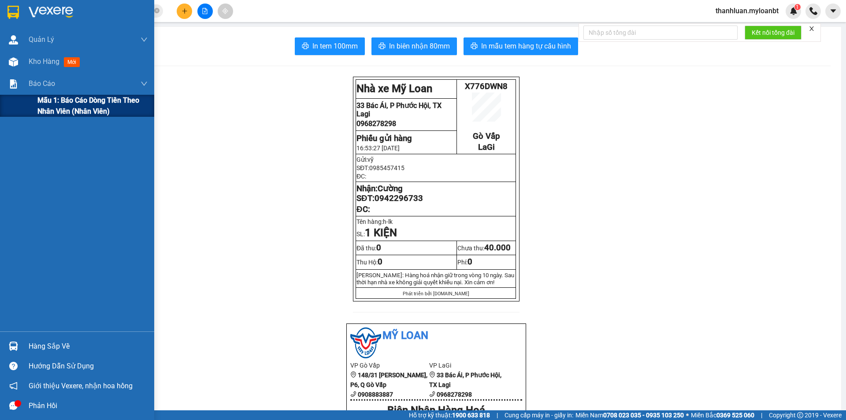
click at [40, 106] on span "Mẫu 1: Báo cáo dòng tiền theo nhân viên (Nhân viên)" at bounding box center [92, 106] width 110 height 22
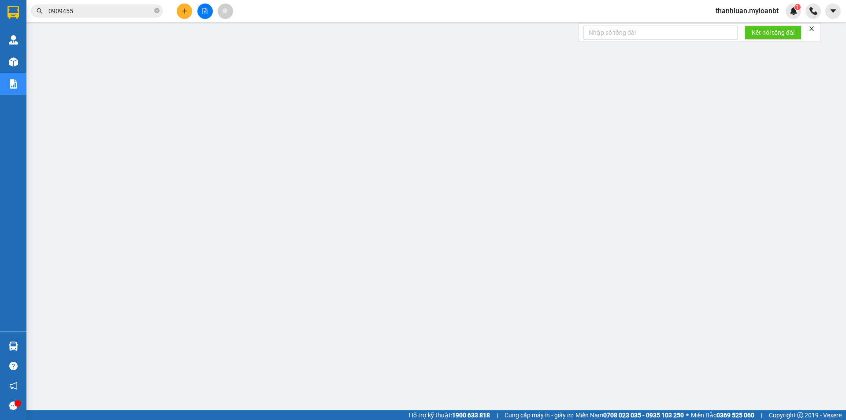
click at [127, 10] on input "0909455" at bounding box center [100, 11] width 104 height 10
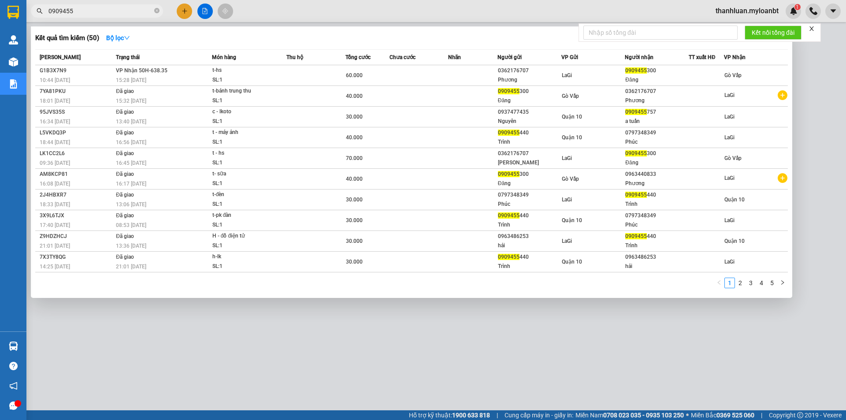
click at [127, 10] on input "0909455" at bounding box center [100, 11] width 104 height 10
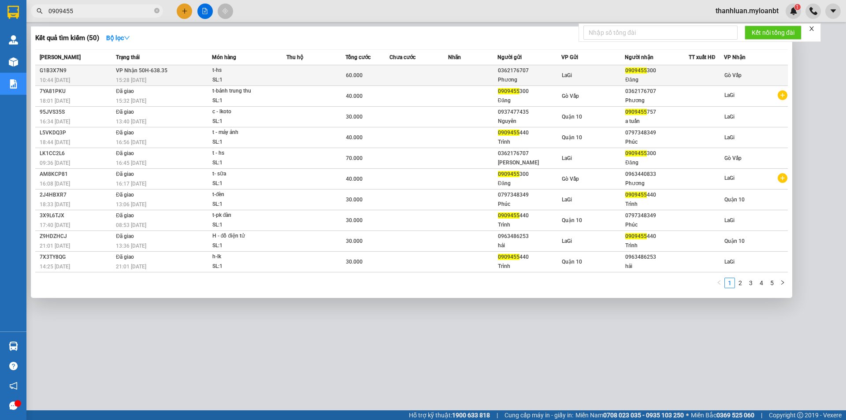
click at [217, 69] on div "t-hs" at bounding box center [245, 71] width 66 height 10
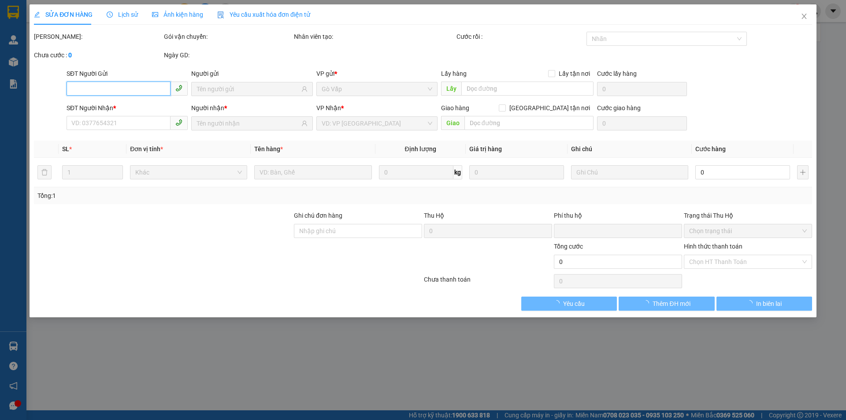
type input "0362176707"
type input "Phương"
type input "0909455300"
type input "Đăng"
type input "0"
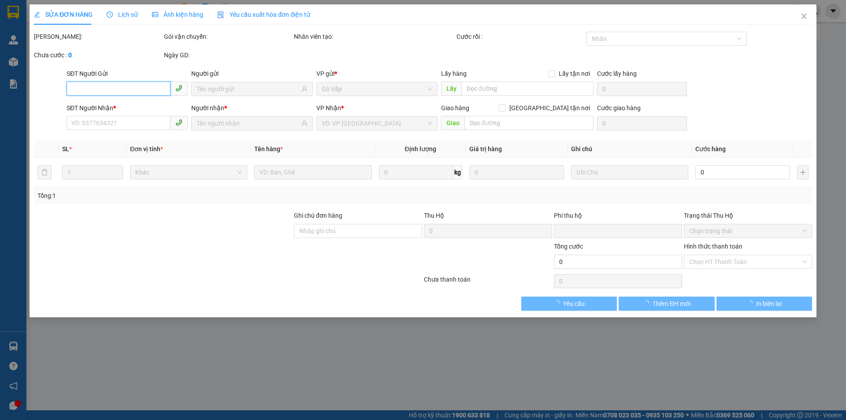
type input "60.000"
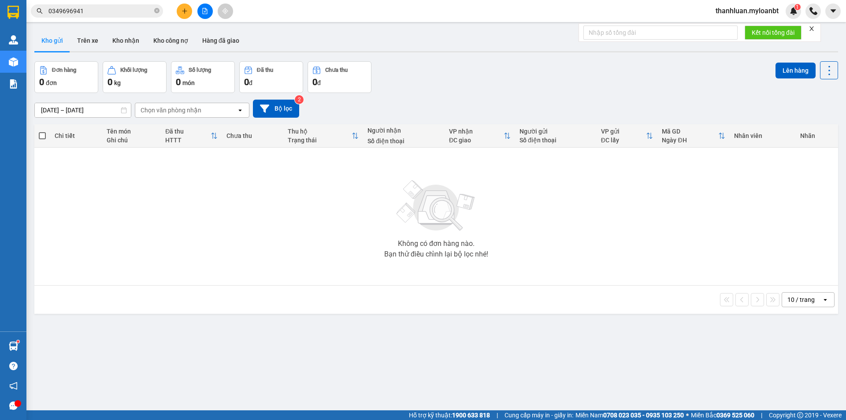
click at [182, 11] on icon "plus" at bounding box center [184, 11] width 6 height 6
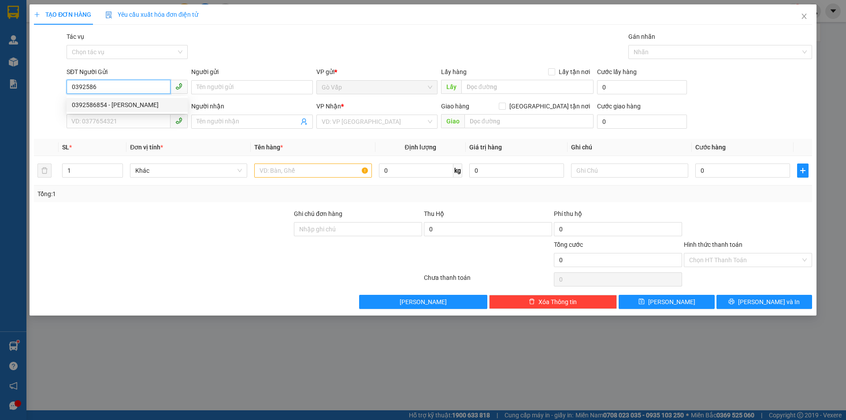
click at [134, 108] on div "0392586854 - Phương Anh" at bounding box center [127, 105] width 111 height 10
type input "0392586854"
type input "[PERSON_NAME]"
type input "0903349124"
type input "Diễm Chi"
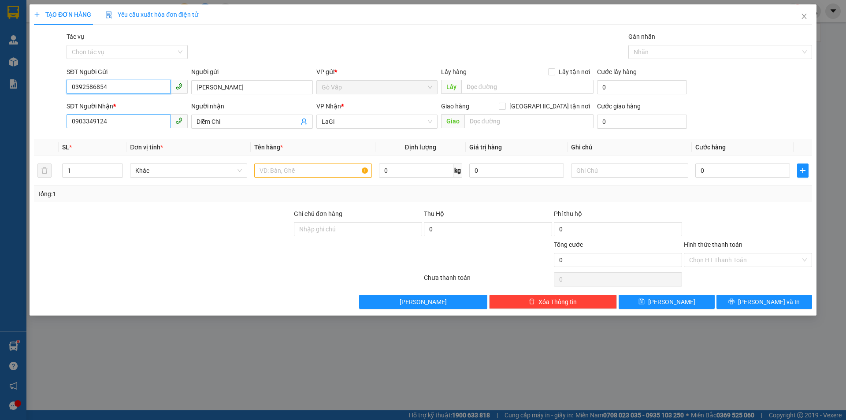
type input "0392586854"
click at [126, 123] on input "0903349124" at bounding box center [119, 121] width 104 height 14
paste input "0978790134"
type input "0978790134"
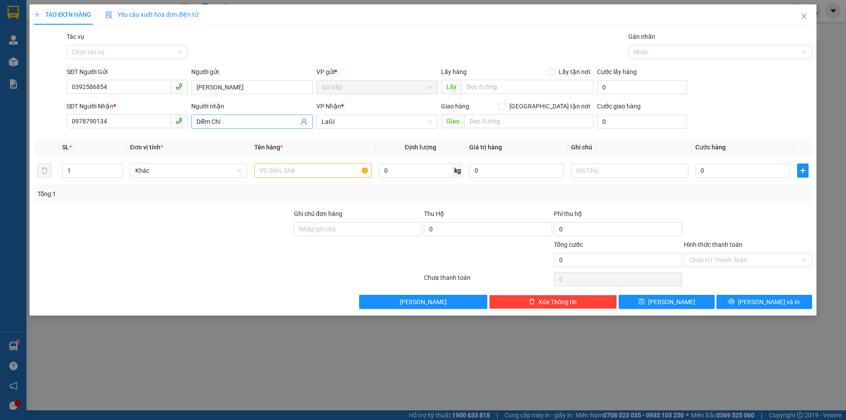
click at [244, 121] on input "Diễm Chi" at bounding box center [247, 122] width 102 height 10
type input "cô sen"
click at [341, 171] on input "text" at bounding box center [312, 170] width 117 height 14
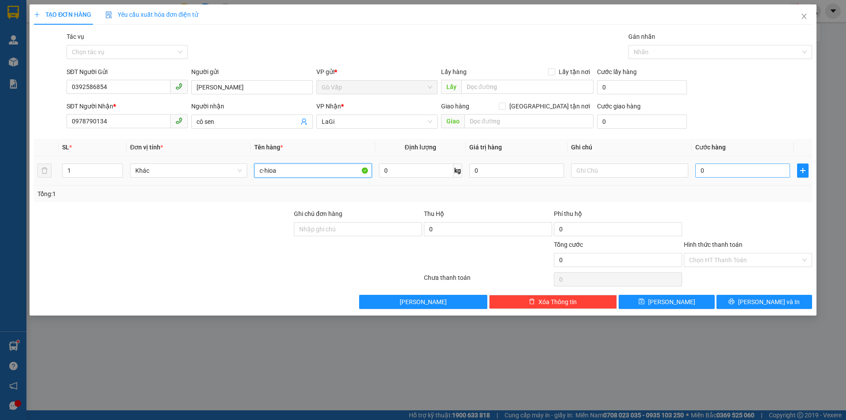
type input "c-hioa"
click at [768, 173] on input "0" at bounding box center [742, 170] width 95 height 14
type input "50"
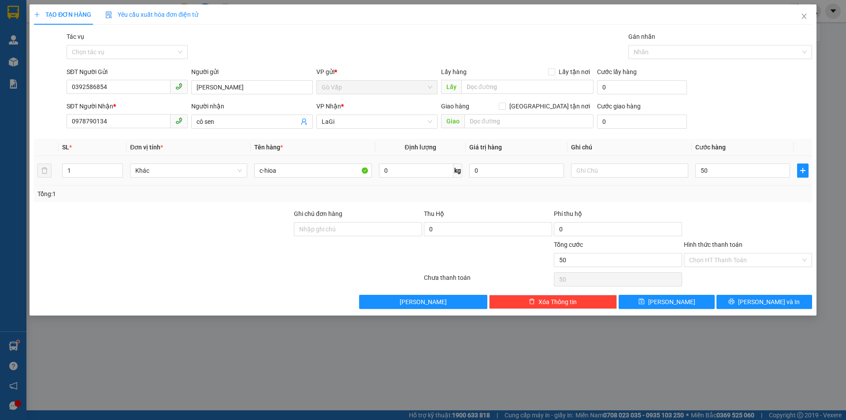
type input "50.000"
click at [762, 230] on div at bounding box center [748, 224] width 130 height 31
click at [766, 299] on span "[PERSON_NAME] và In" at bounding box center [769, 302] width 62 height 10
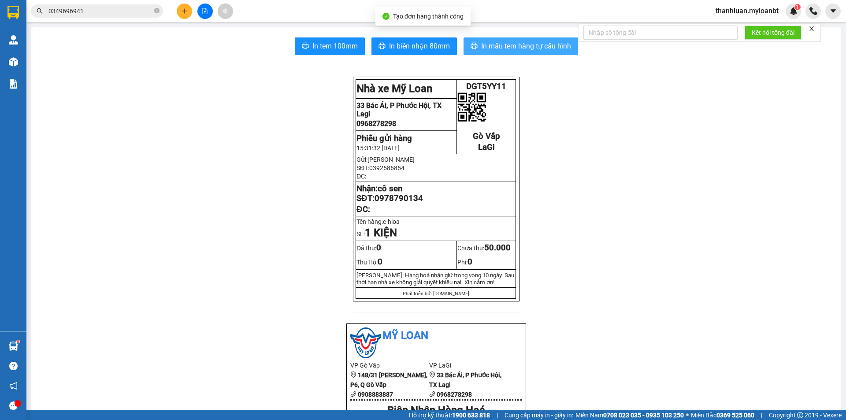
click at [496, 51] on span "In mẫu tem hàng tự cấu hình" at bounding box center [526, 46] width 90 height 11
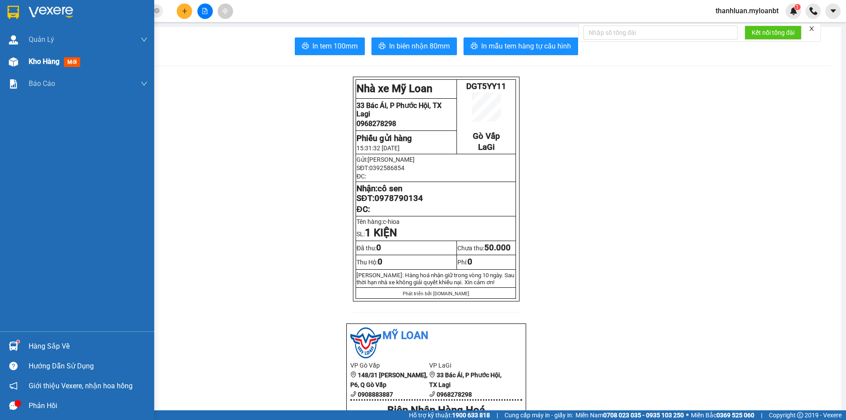
click at [10, 64] on img at bounding box center [13, 61] width 9 height 9
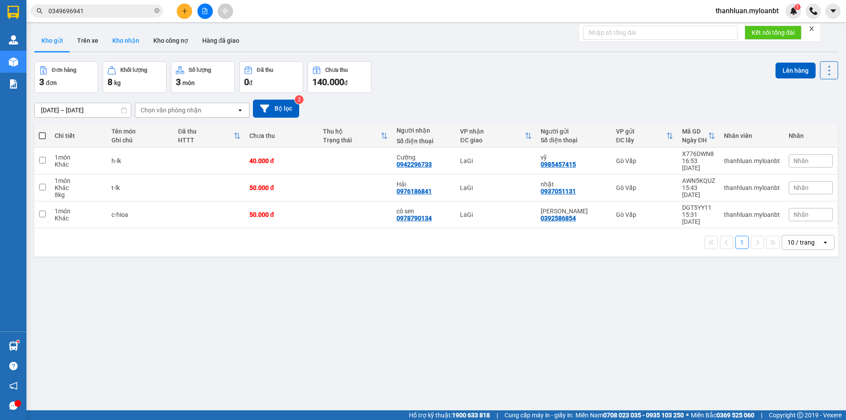
click at [122, 38] on button "Kho nhận" at bounding box center [125, 40] width 41 height 21
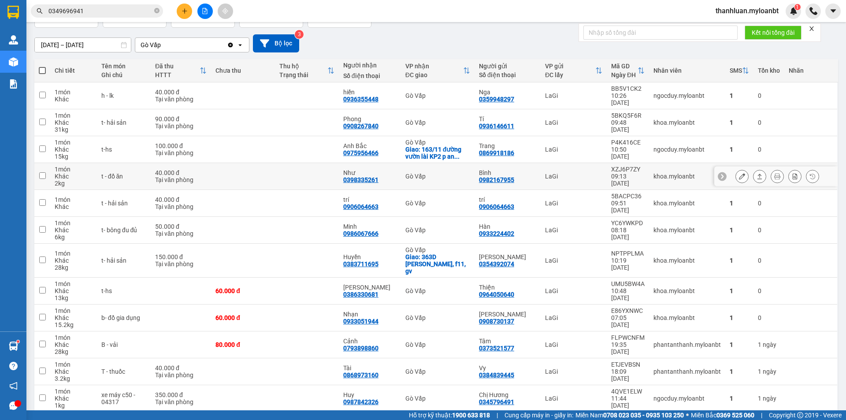
scroll to position [129, 0]
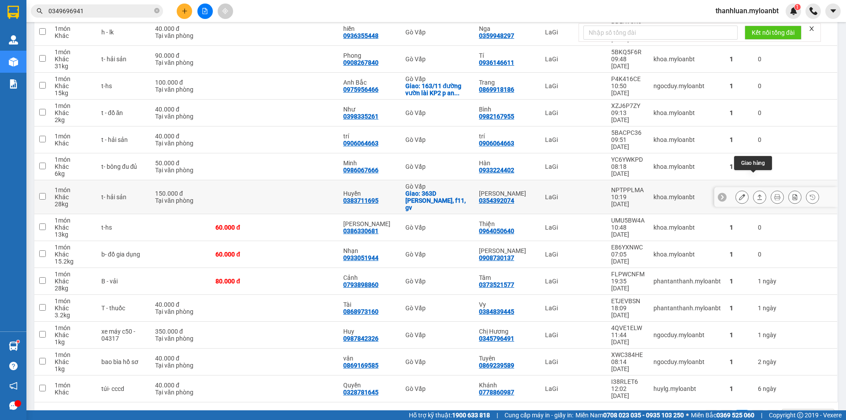
click at [756, 194] on icon at bounding box center [759, 197] width 6 height 6
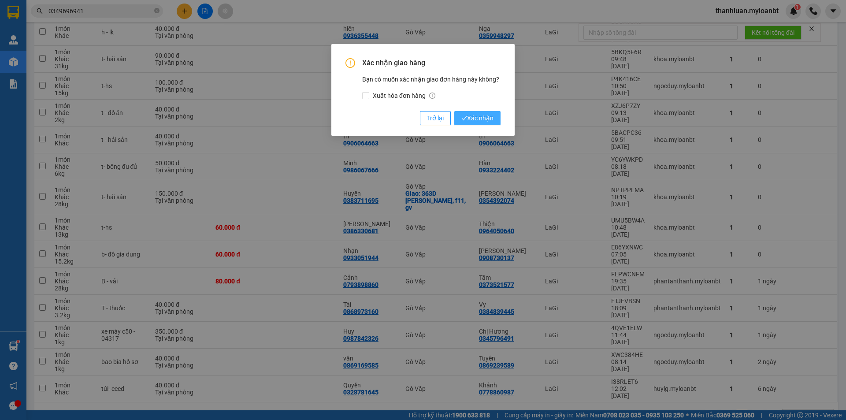
click at [479, 117] on span "Xác nhận" at bounding box center [477, 118] width 32 height 10
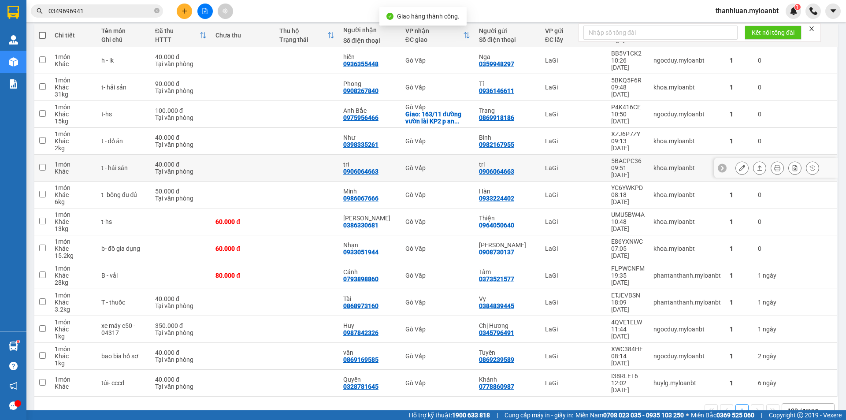
scroll to position [102, 0]
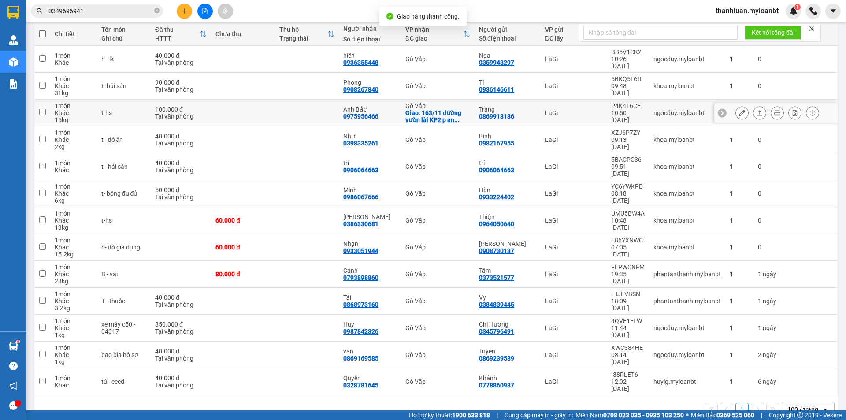
click at [756, 110] on icon at bounding box center [759, 113] width 6 height 6
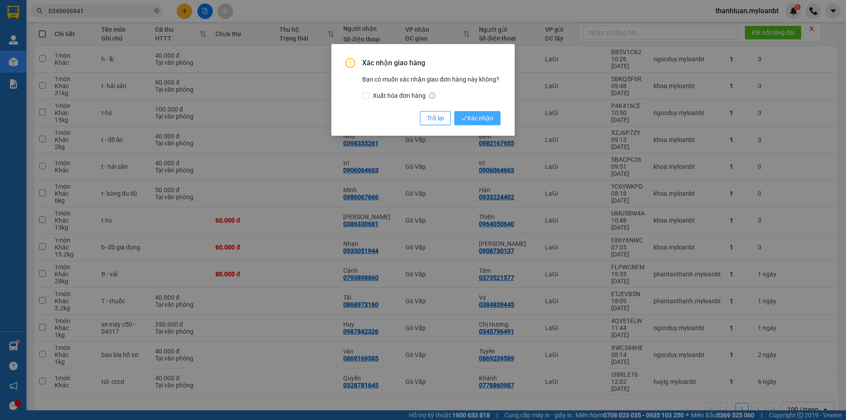
click at [484, 120] on span "Xác nhận" at bounding box center [477, 118] width 32 height 10
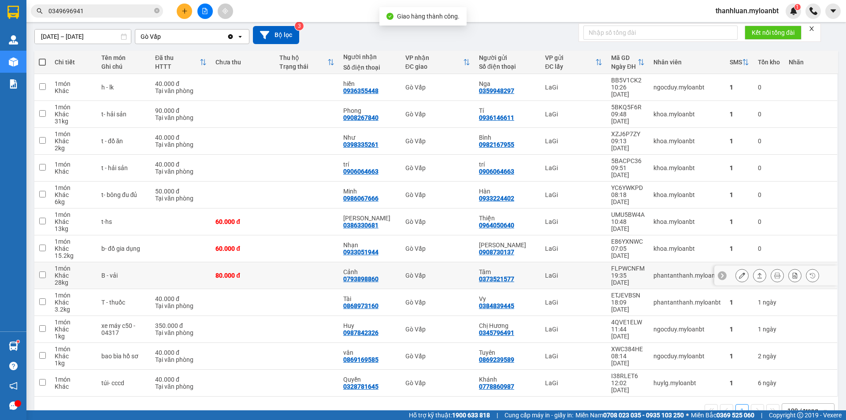
scroll to position [75, 0]
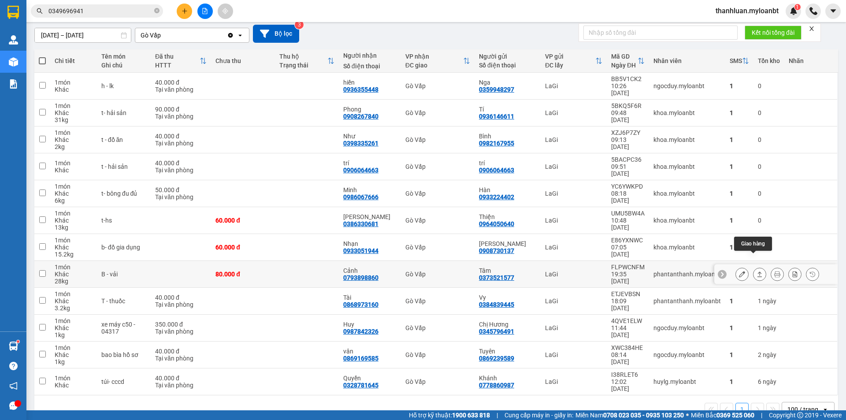
click at [757, 271] on icon at bounding box center [759, 273] width 5 height 5
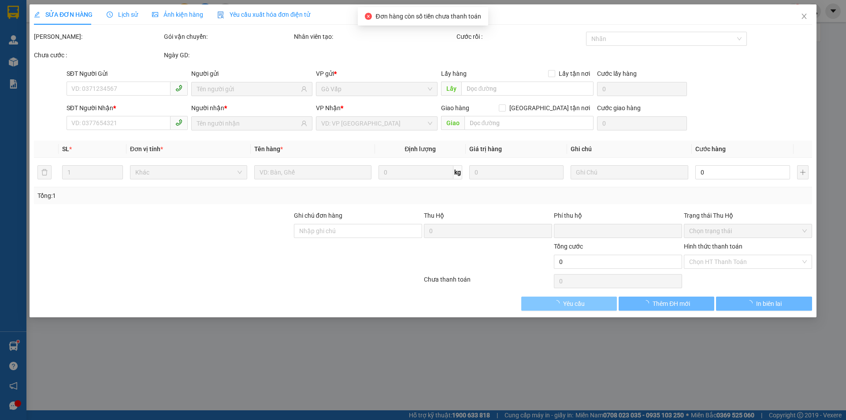
type input "0373521577"
type input "Tâm"
type input "0793898860"
type input "Cảnh"
type input "0"
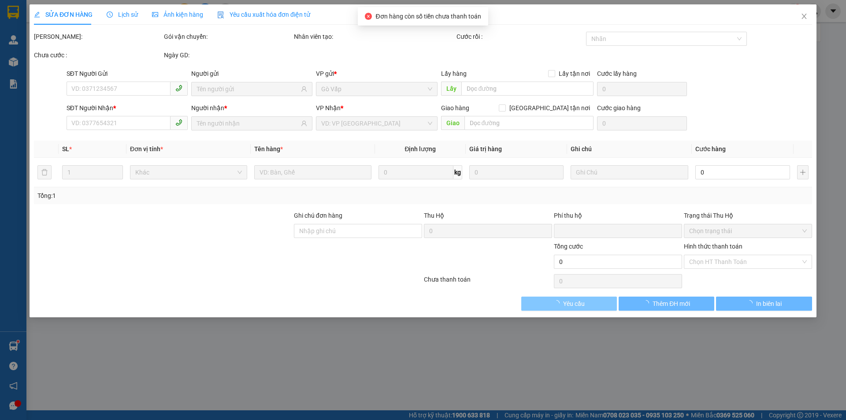
type input "80.000"
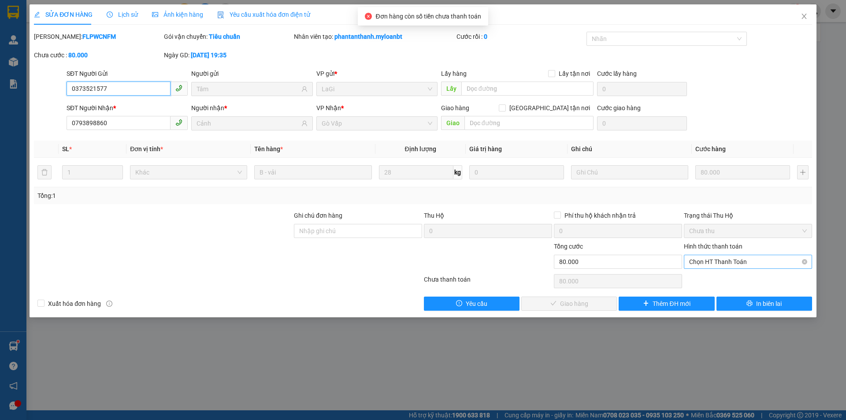
click at [706, 259] on span "Chọn HT Thanh Toán" at bounding box center [748, 261] width 118 height 13
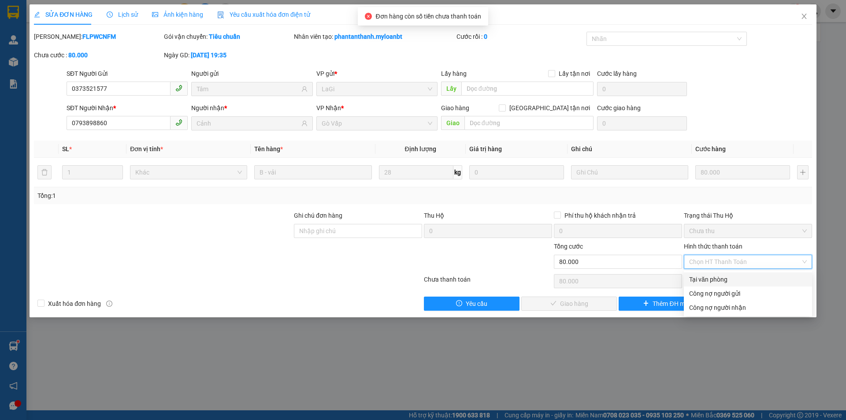
click at [710, 274] on div "Tại văn phòng" at bounding box center [748, 279] width 128 height 14
type input "0"
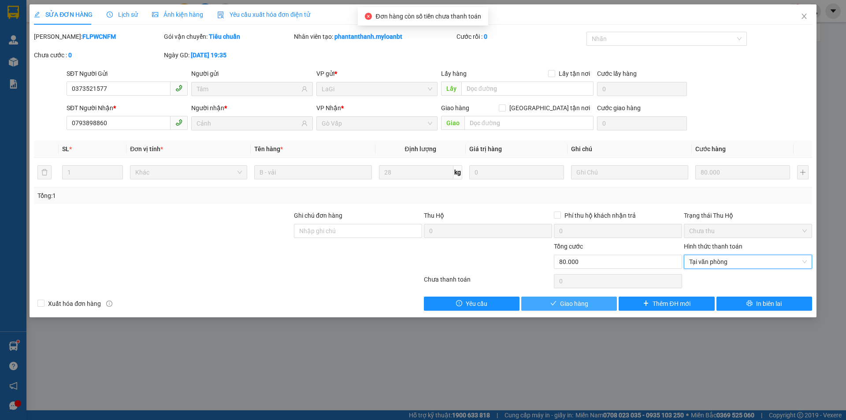
click at [550, 305] on icon "check" at bounding box center [553, 303] width 6 height 6
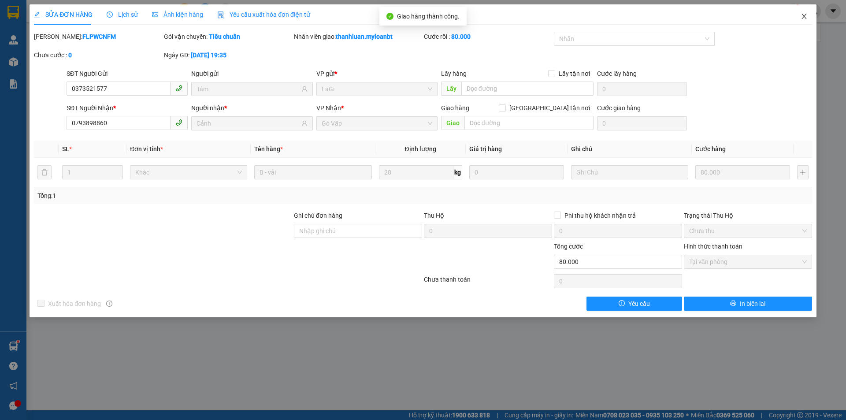
click at [809, 16] on span "Close" at bounding box center [804, 16] width 25 height 25
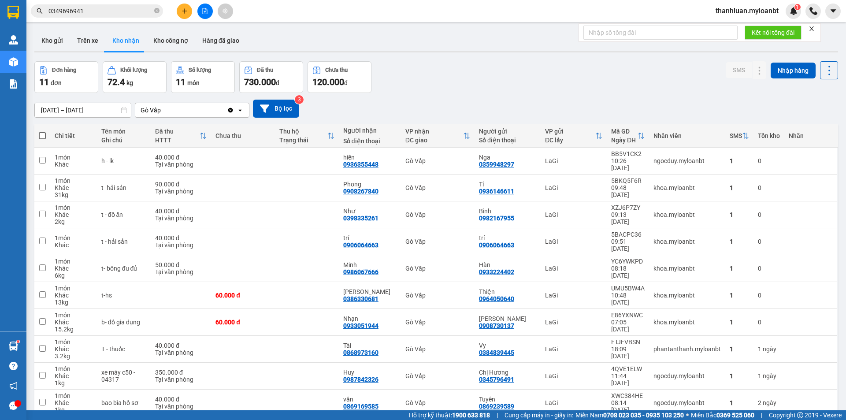
click at [96, 8] on input "0349696941" at bounding box center [100, 11] width 104 height 10
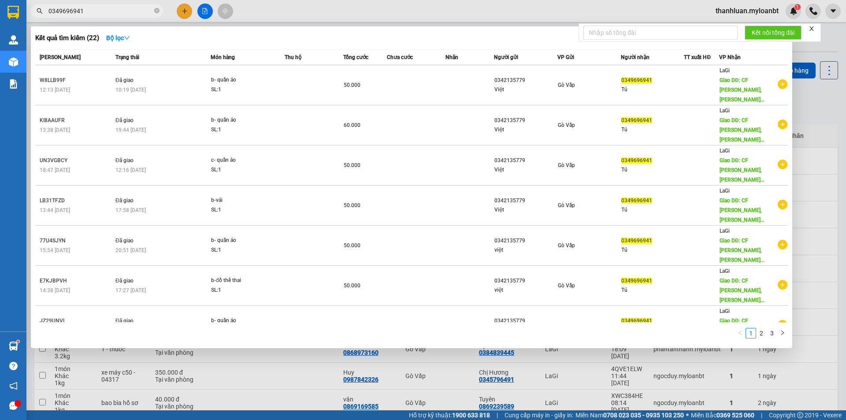
click at [96, 8] on input "0349696941" at bounding box center [100, 11] width 104 height 10
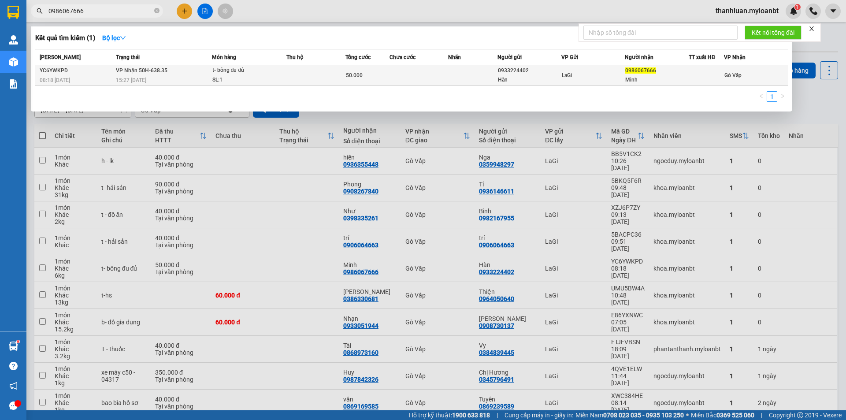
type input "0986067666"
click at [310, 81] on td at bounding box center [315, 75] width 59 height 21
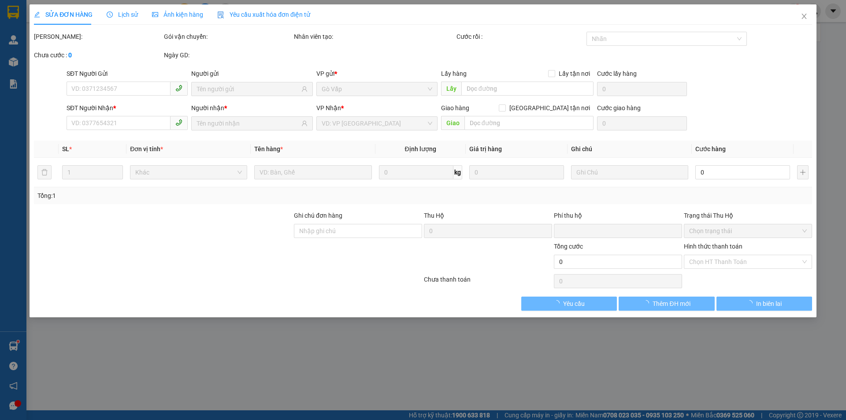
click at [600, 322] on div "SỬA ĐƠN HÀNG Lịch sử Ảnh kiện hàng Yêu cầu xuất hóa đơn điện tử Total Paid Fee …" at bounding box center [423, 210] width 846 height 420
type input "0933224402"
type input "Hàn"
type input "0986067666"
type input "Minh"
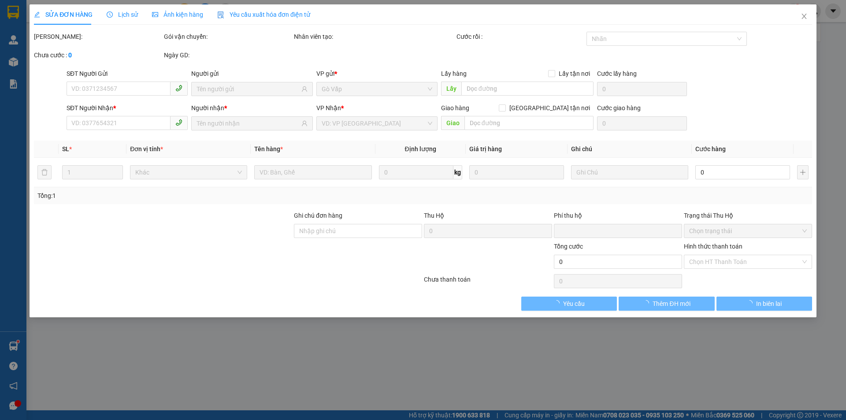
type input "0"
type input "50.000"
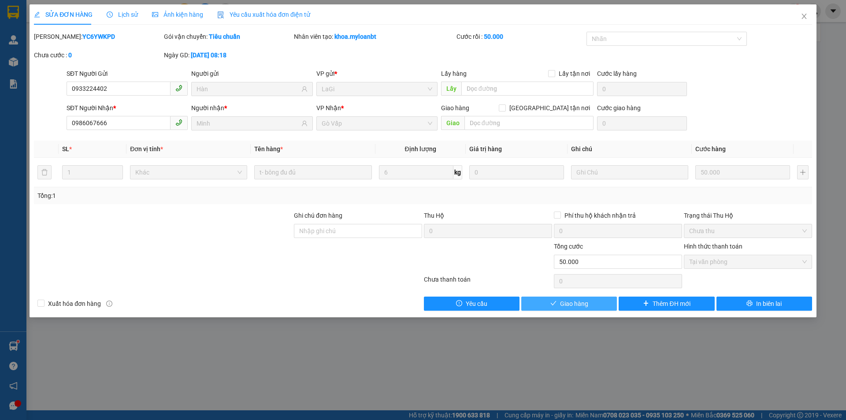
click at [575, 305] on span "Giao hàng" at bounding box center [574, 304] width 28 height 10
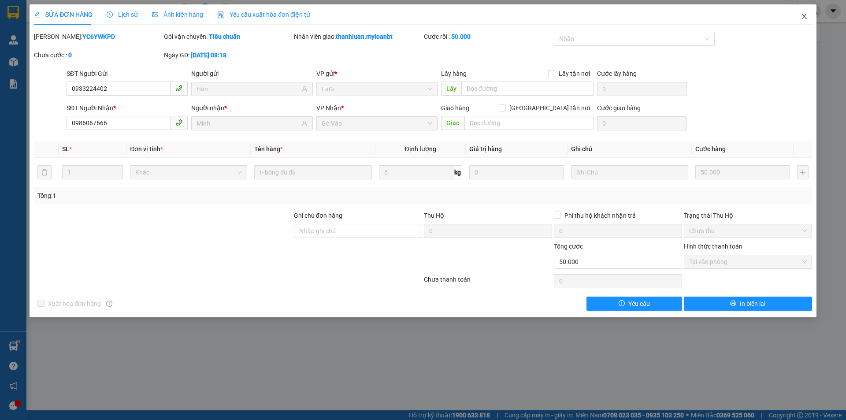
drag, startPoint x: 803, startPoint y: 13, endPoint x: 117, endPoint y: 15, distance: 685.9
click at [804, 13] on icon "close" at bounding box center [803, 16] width 7 height 7
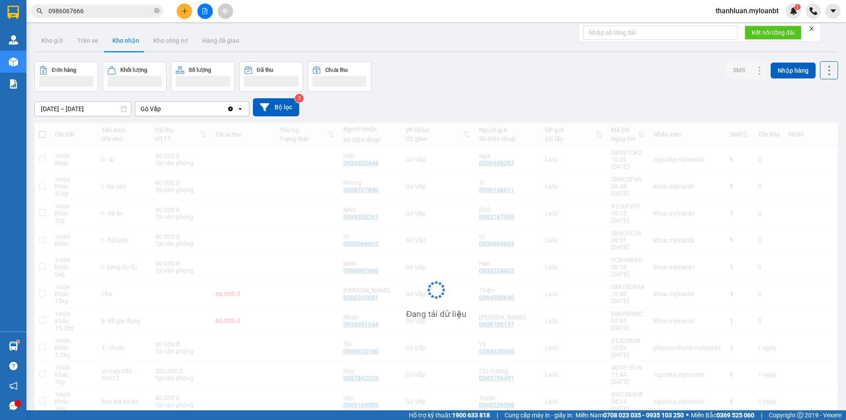
click at [94, 10] on input "0986067666" at bounding box center [100, 11] width 104 height 10
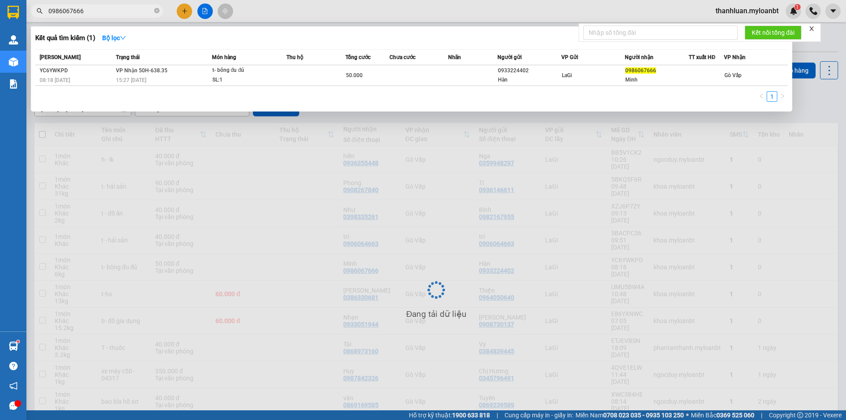
click at [94, 10] on input "0986067666" at bounding box center [100, 11] width 104 height 10
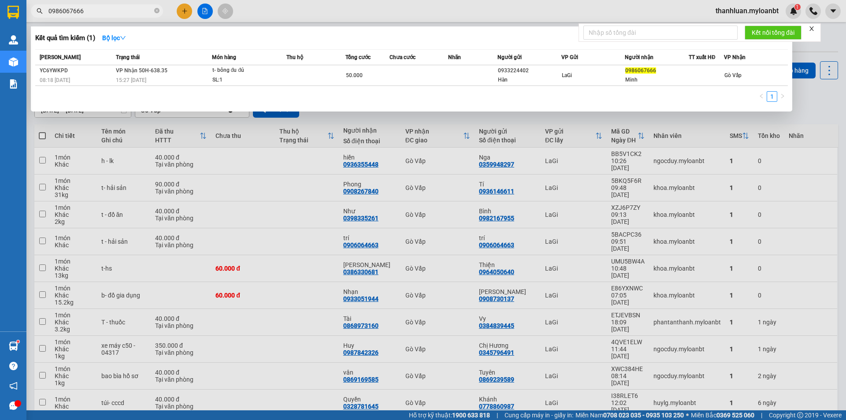
click at [93, 13] on input "0986067666" at bounding box center [100, 11] width 104 height 10
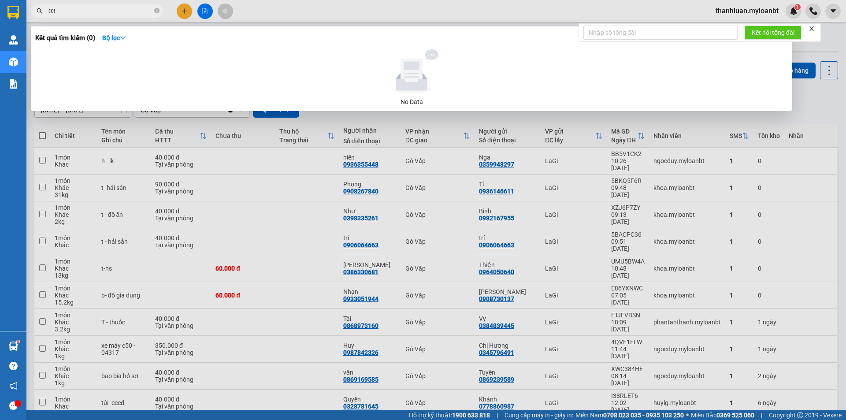
type input "0"
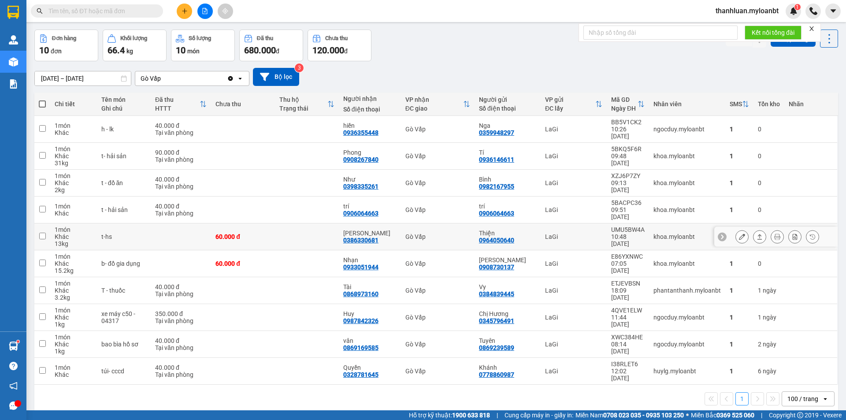
scroll to position [41, 0]
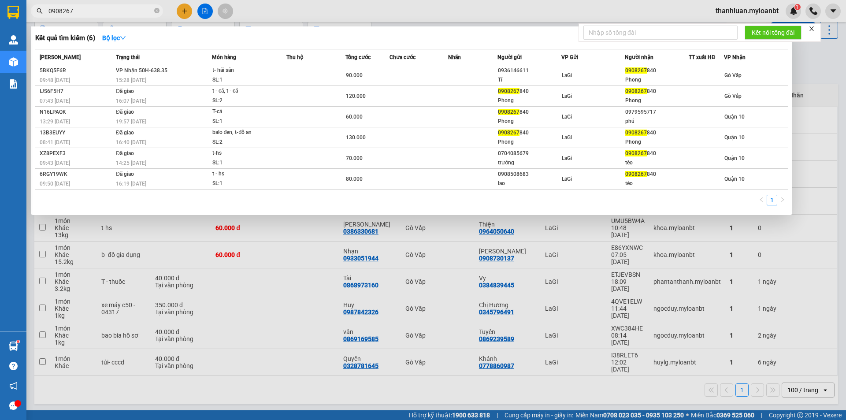
type input "0908267"
